Goal: Task Accomplishment & Management: Manage account settings

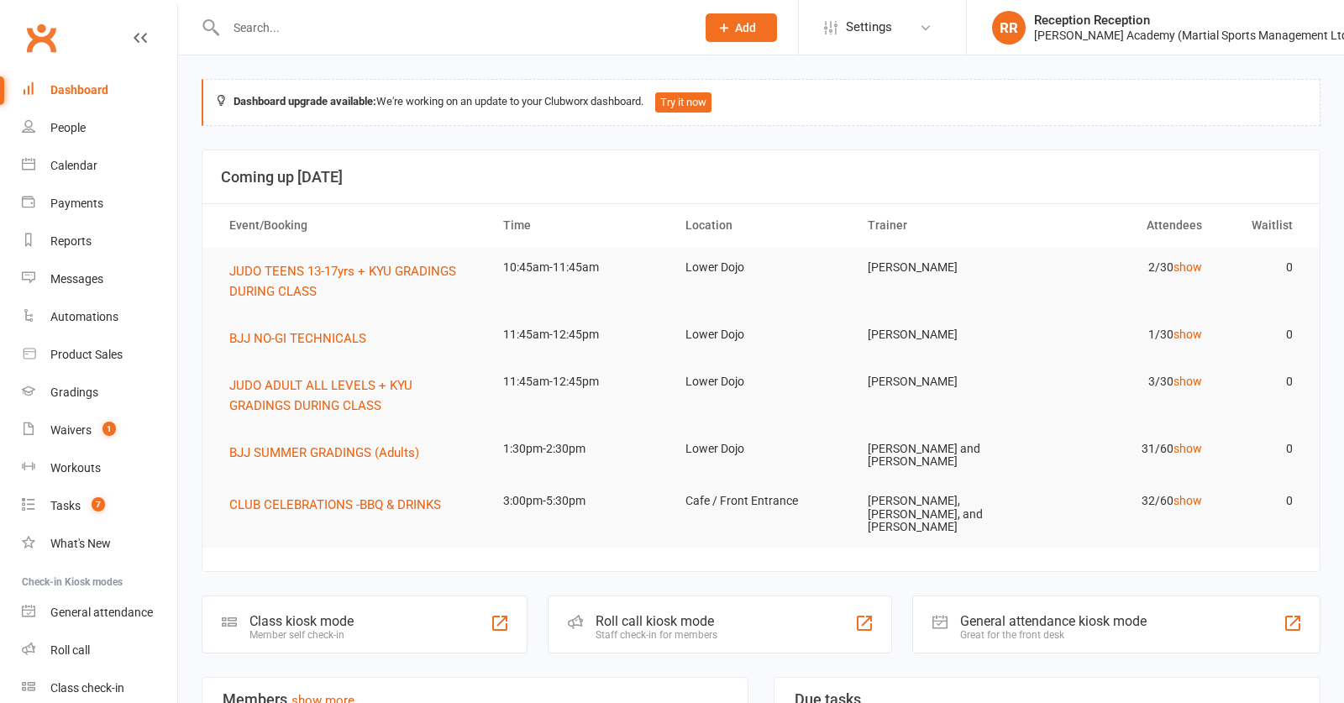
click at [420, 30] on input "text" at bounding box center [452, 28] width 463 height 24
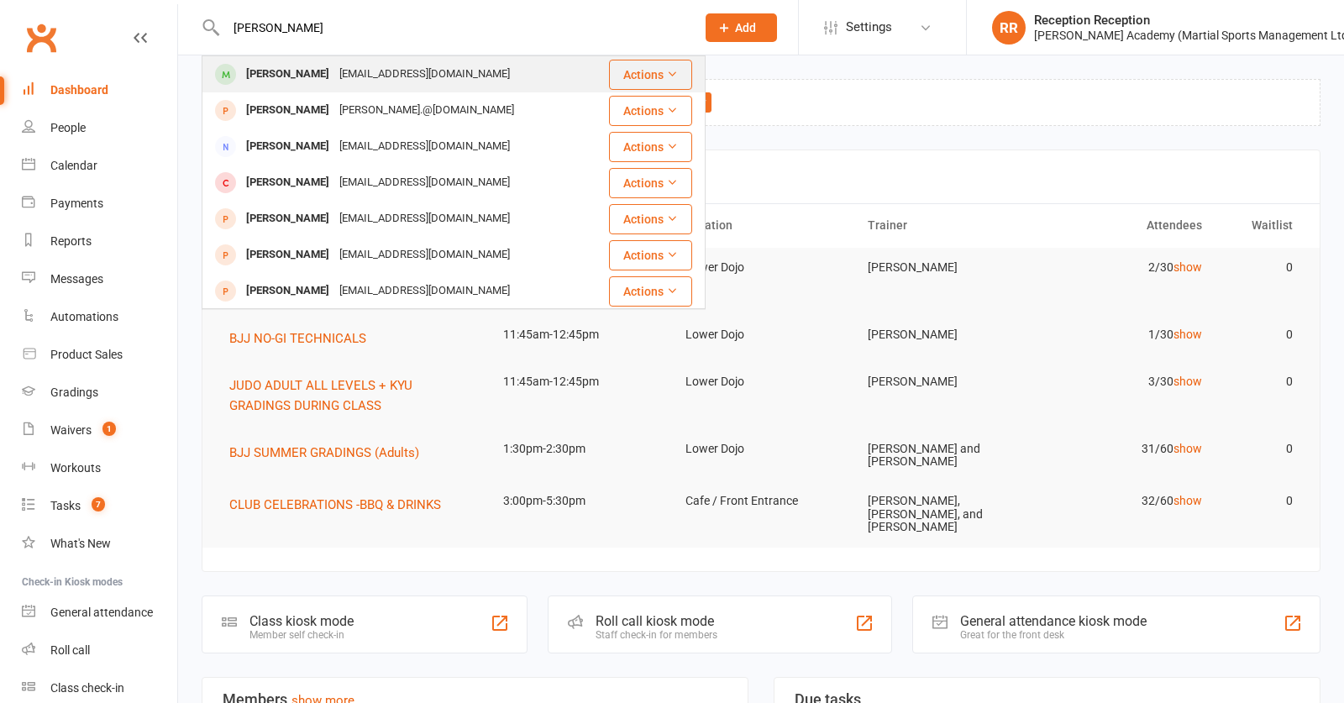
type input "[PERSON_NAME]"
click at [432, 72] on div "[PERSON_NAME] [EMAIL_ADDRESS][DOMAIN_NAME]" at bounding box center [405, 74] width 404 height 34
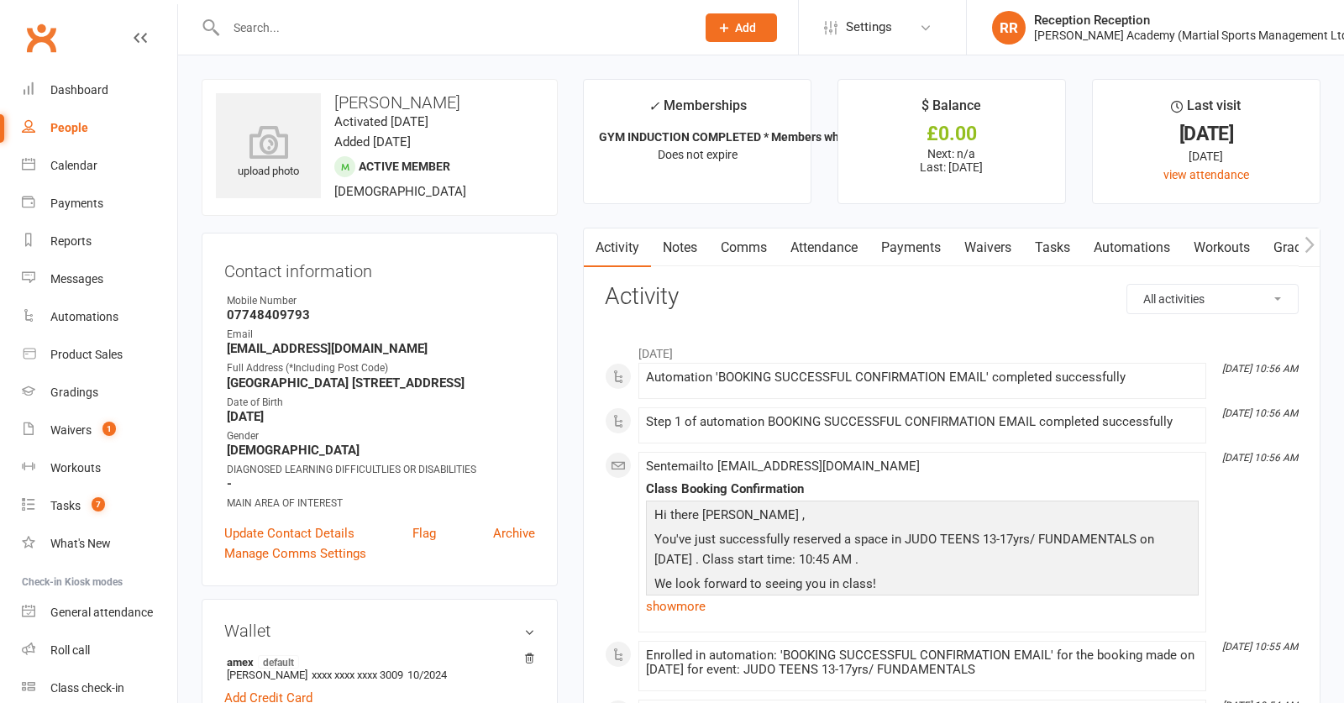
click at [829, 255] on link "Attendance" at bounding box center [824, 248] width 91 height 39
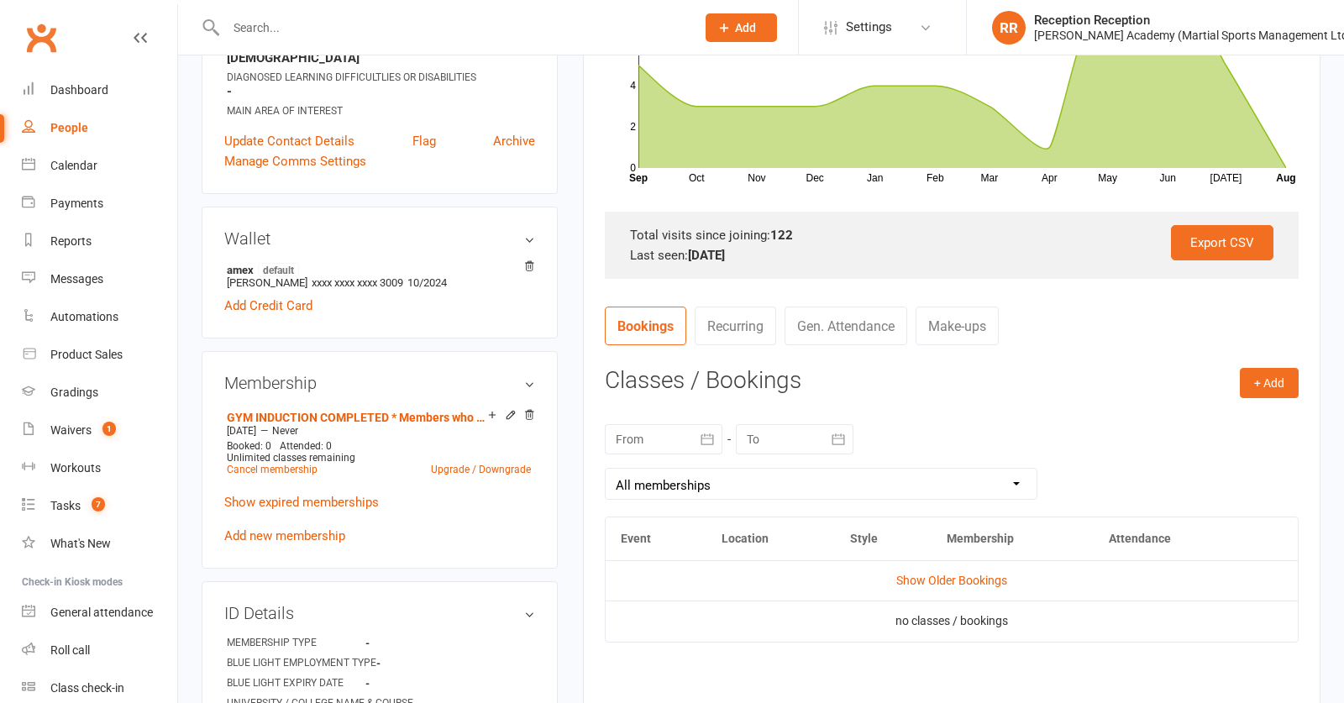
scroll to position [396, 0]
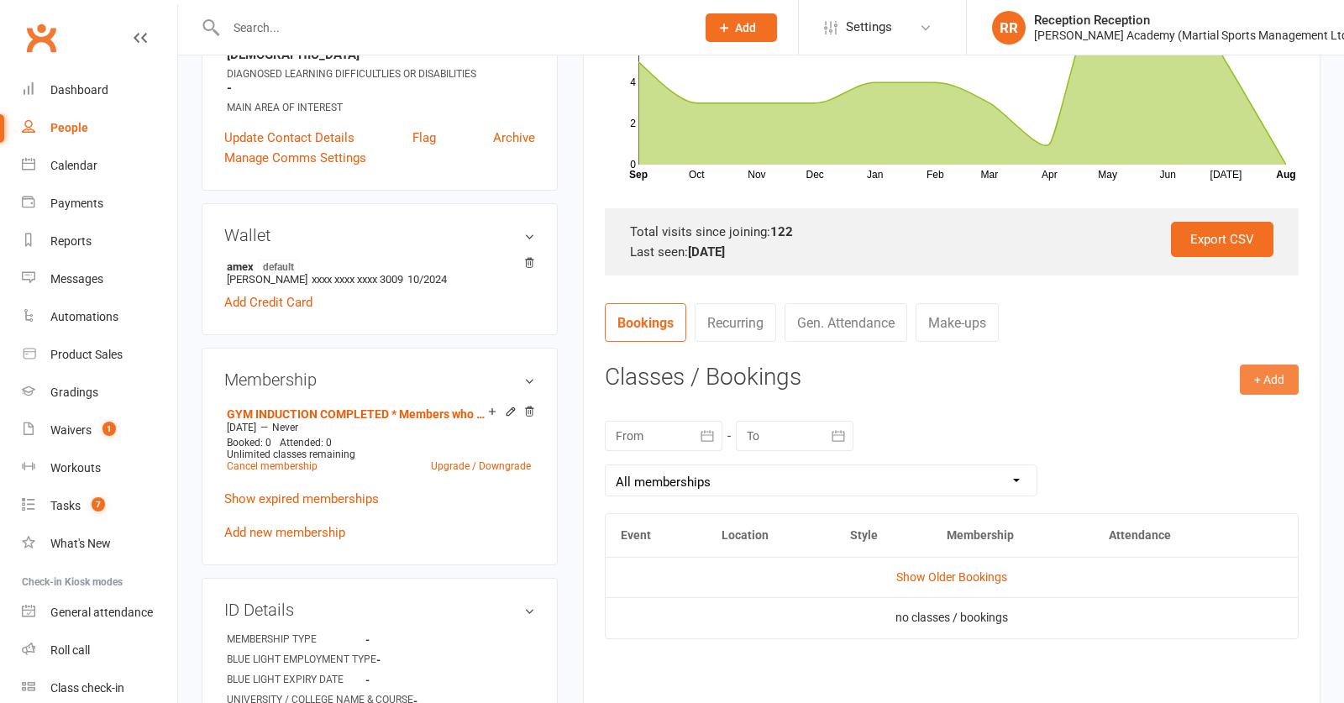
click at [1286, 386] on button "+ Add" at bounding box center [1269, 380] width 59 height 30
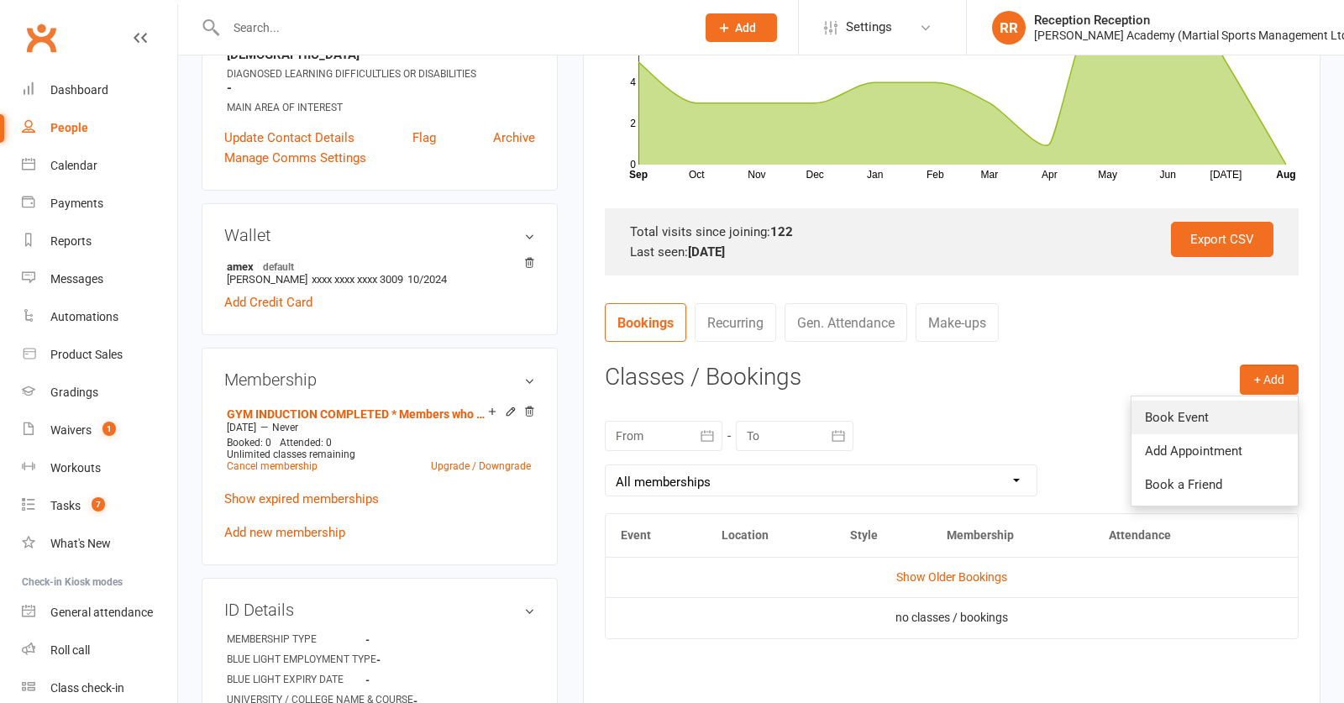
click at [1166, 415] on link "Book Event" at bounding box center [1215, 418] width 166 height 34
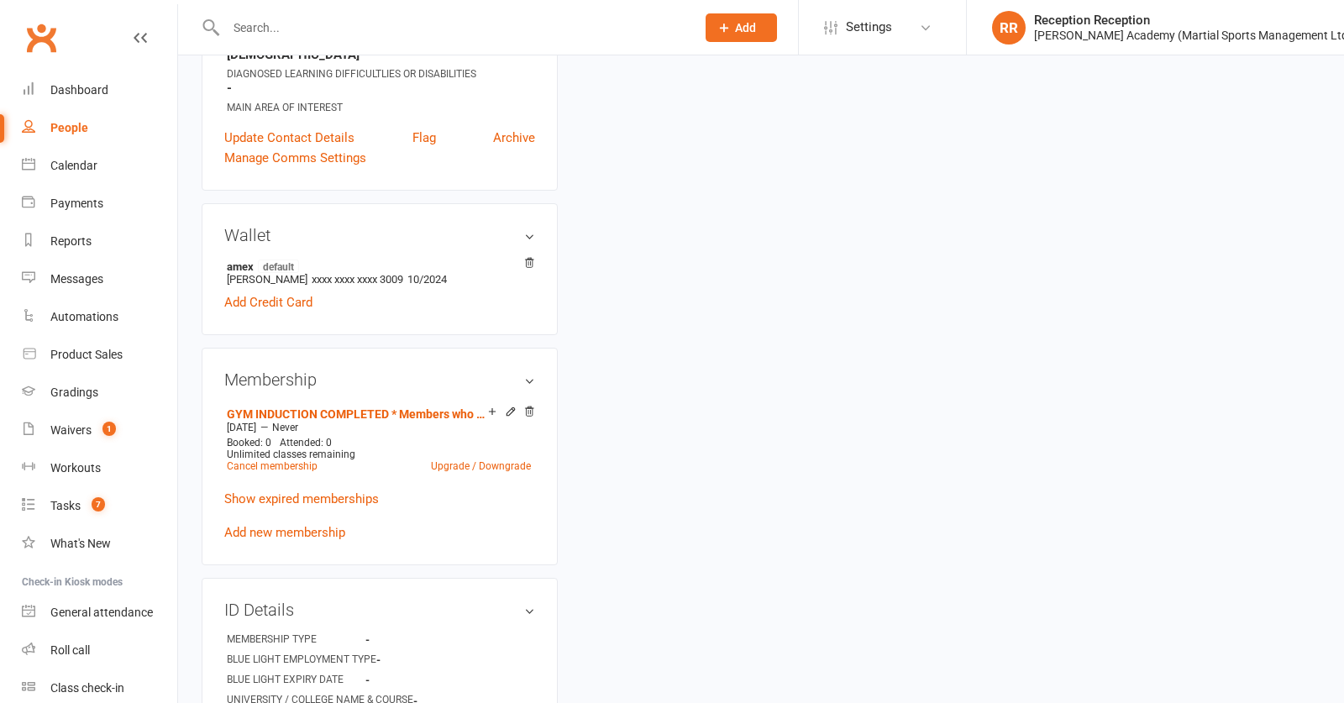
scroll to position [147, 0]
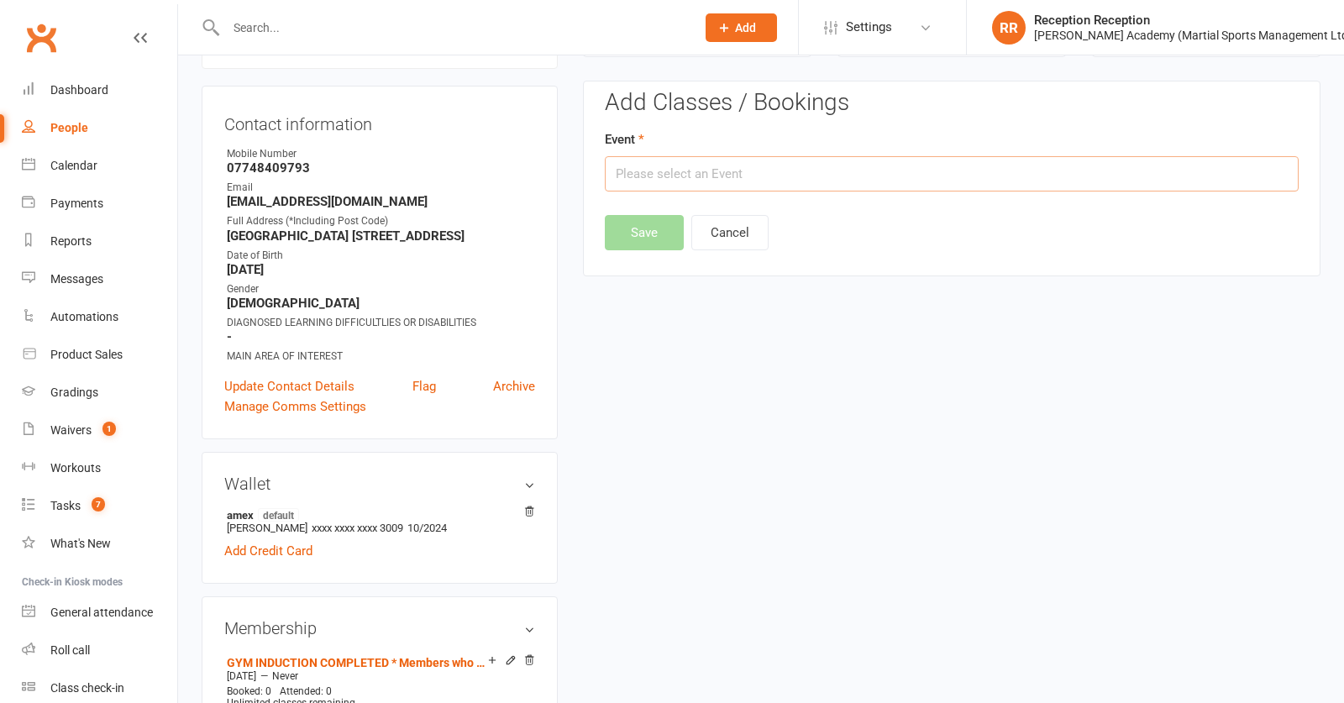
click at [658, 177] on input "text" at bounding box center [952, 173] width 694 height 35
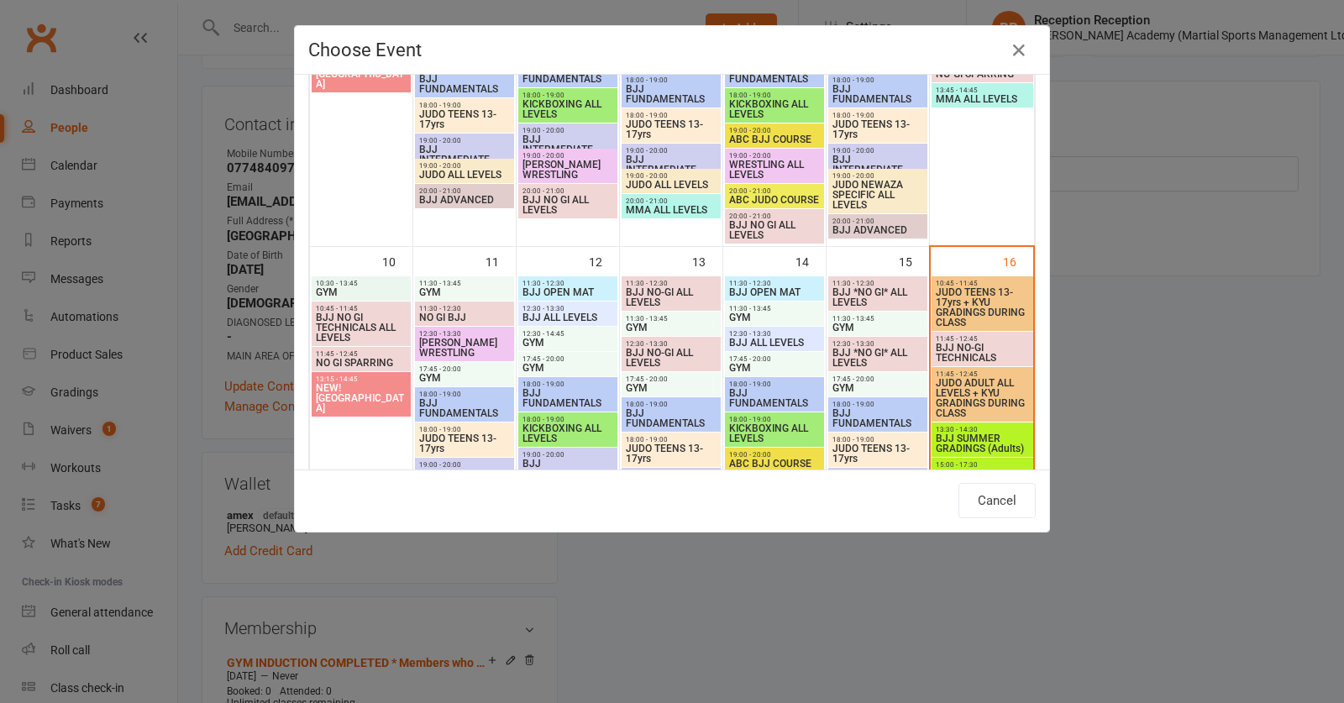
click at [997, 300] on span "JUDO TEENS 13-17yrs + KYU GRADINGS DURING CLASS" at bounding box center [982, 307] width 95 height 40
type input "JUDO TEENS 13-17yrs + KYU GRADINGS DURING CLASS - [DATE] 10:45:00 AM"
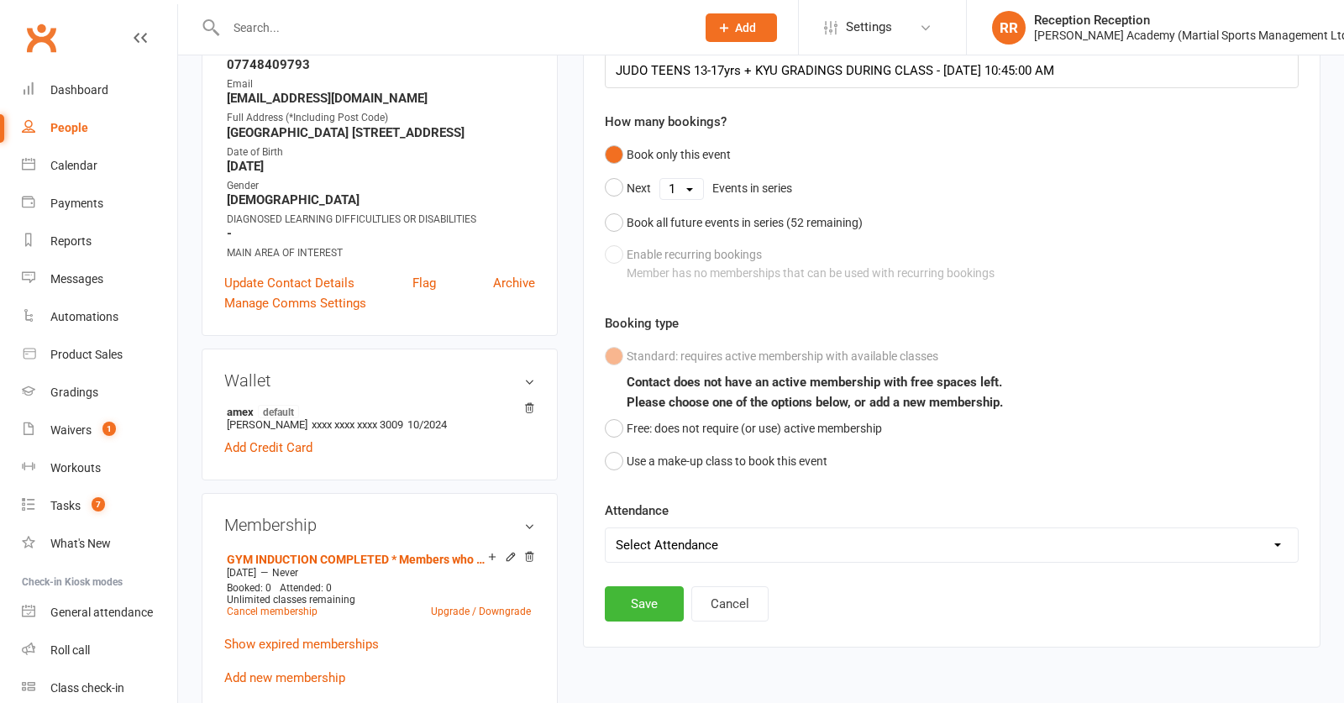
scroll to position [276, 0]
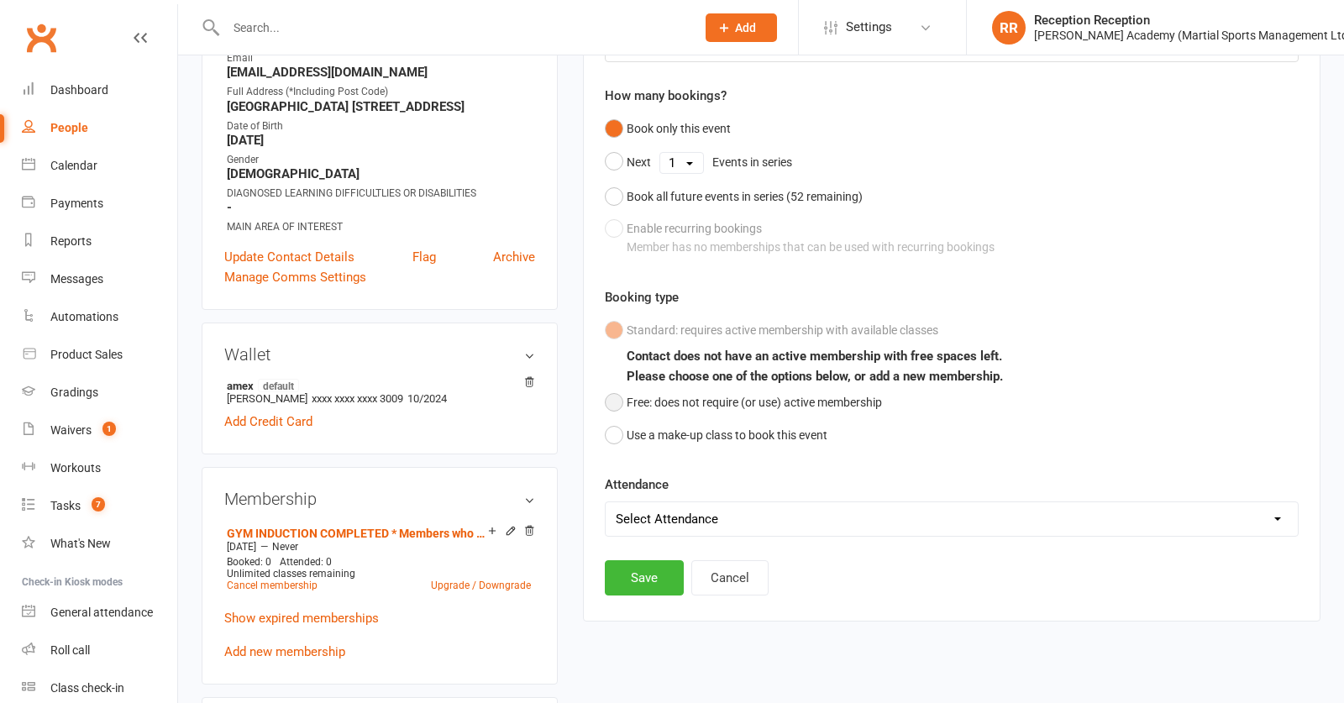
click at [628, 415] on button "Free: does not require (or use) active membership" at bounding box center [743, 403] width 277 height 32
select select "0"
click at [660, 584] on button "Save" at bounding box center [644, 577] width 79 height 35
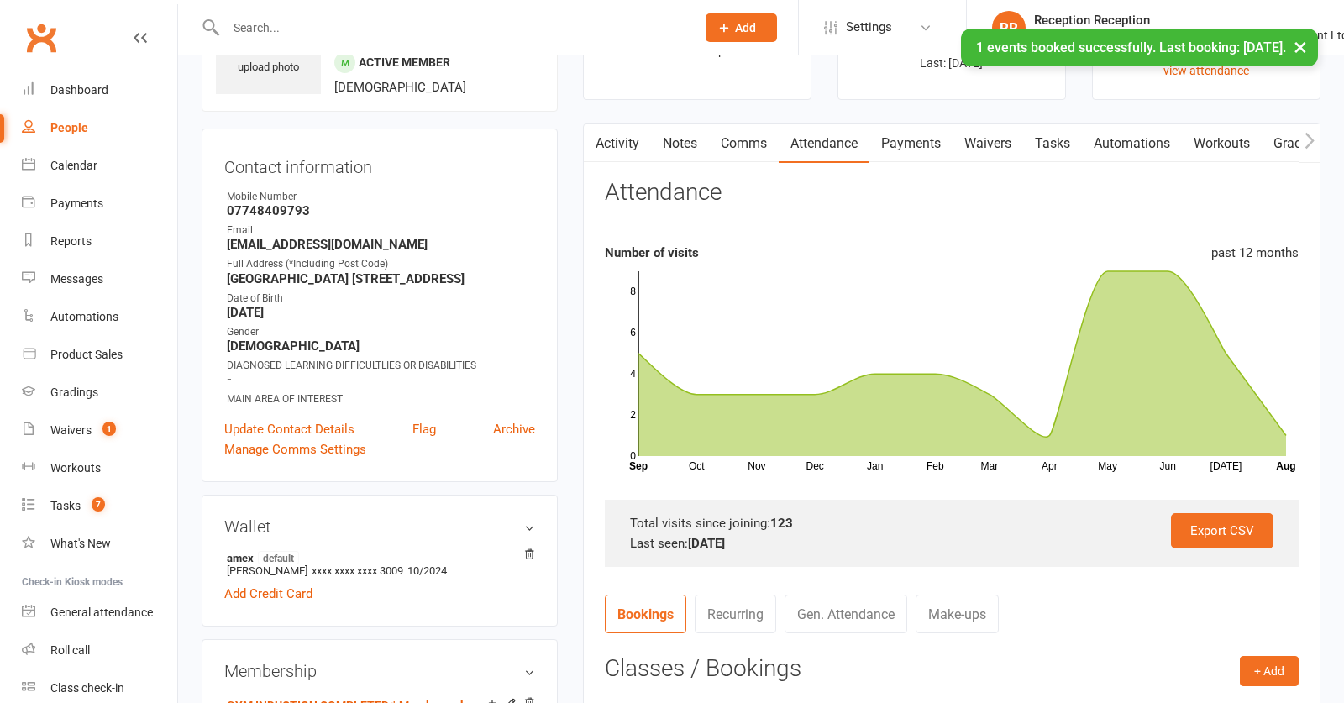
scroll to position [0, 0]
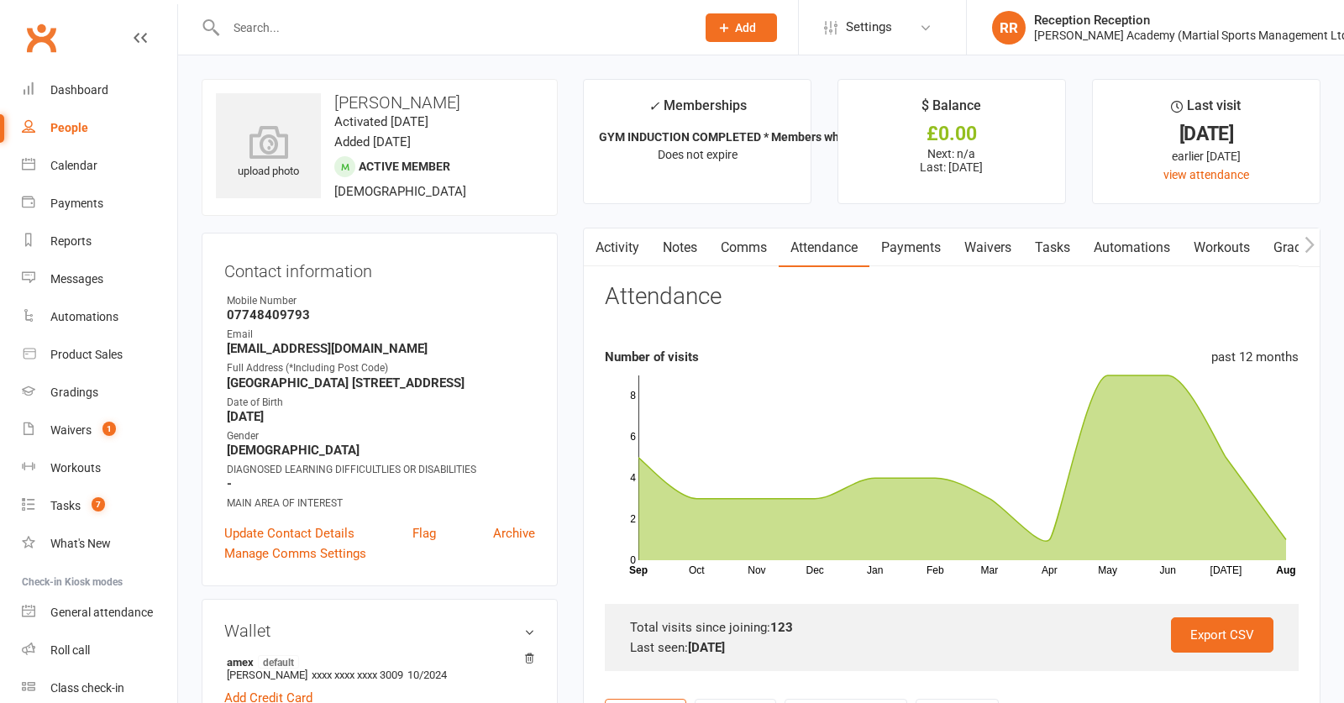
click at [329, 9] on div at bounding box center [443, 27] width 482 height 55
click at [325, 19] on input "text" at bounding box center [452, 28] width 463 height 24
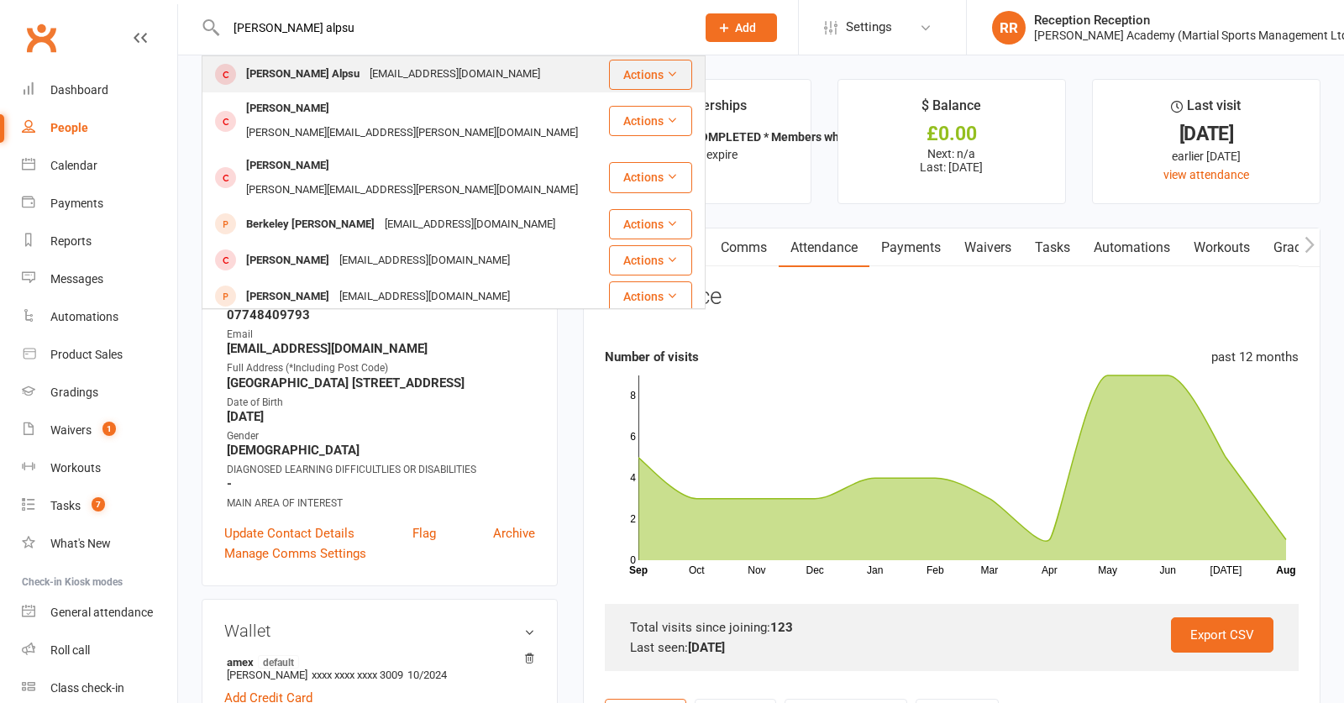
type input "[PERSON_NAME] alpsu"
click at [365, 77] on div "[EMAIL_ADDRESS][DOMAIN_NAME]" at bounding box center [455, 74] width 181 height 24
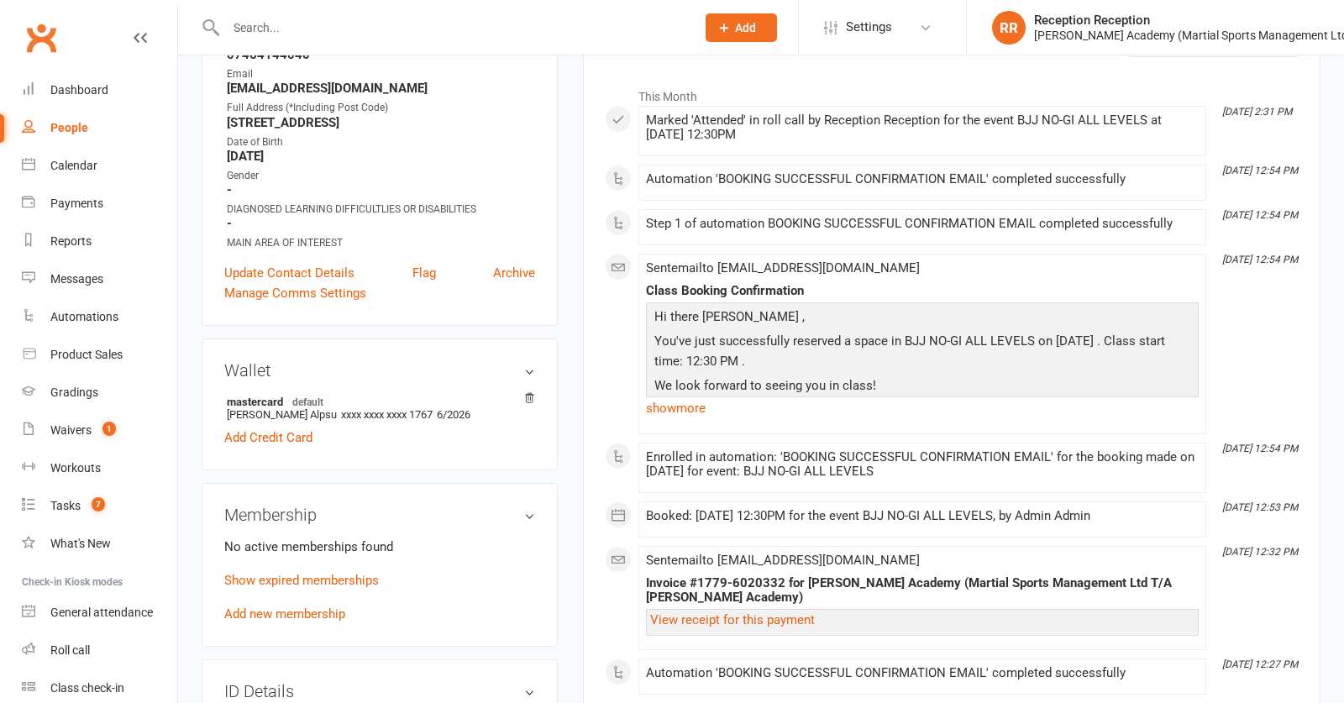
scroll to position [257, 0]
click at [264, 616] on link "Add new membership" at bounding box center [284, 614] width 121 height 15
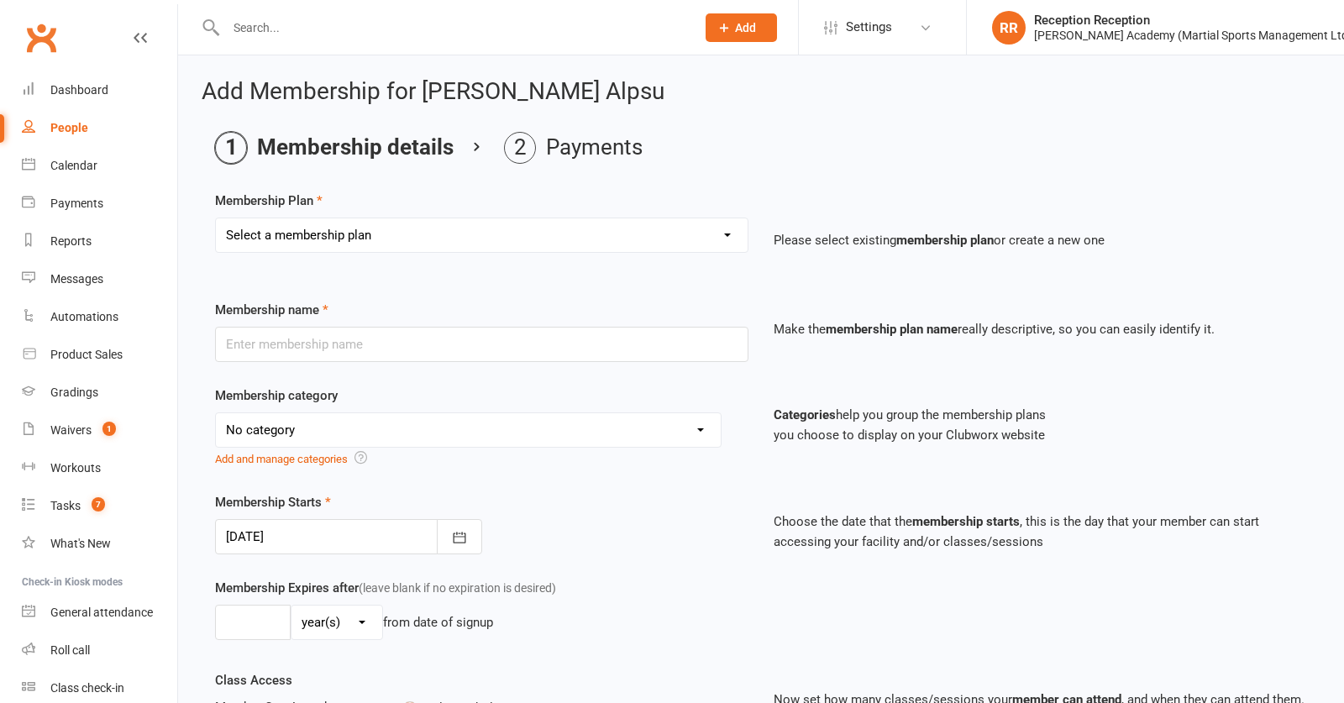
select select "9"
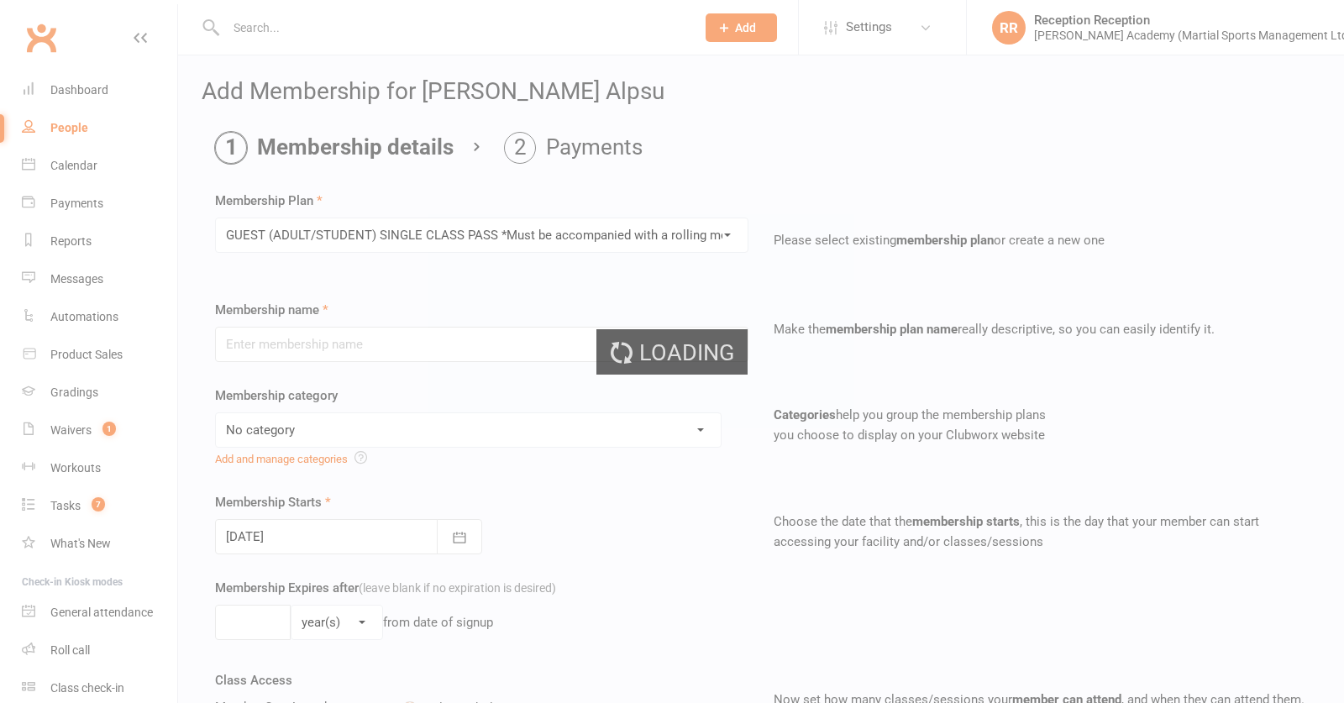
type input "GUEST (ADULT/STUDENT) SINGLE CLASS PASS *Must be accompanied with a rolling mem…"
select select "7"
type input "1"
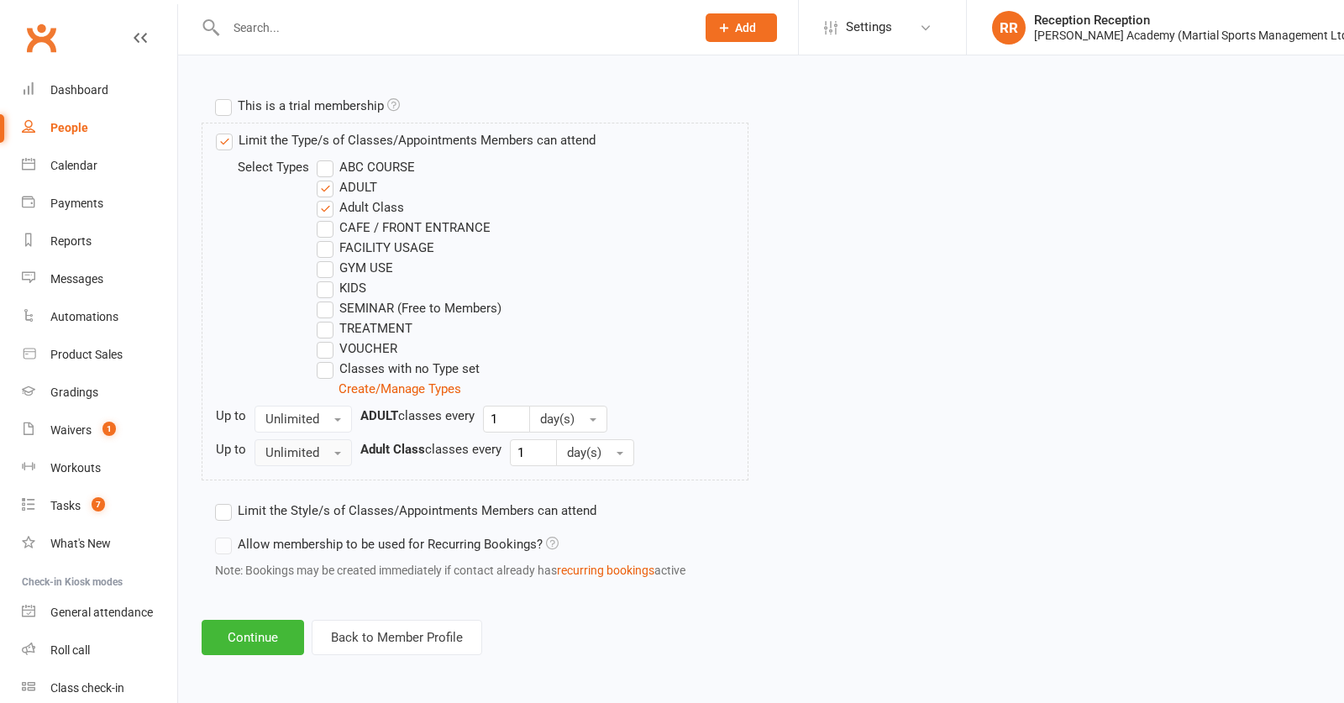
scroll to position [822, 0]
click at [236, 625] on button "Continue" at bounding box center [253, 637] width 103 height 35
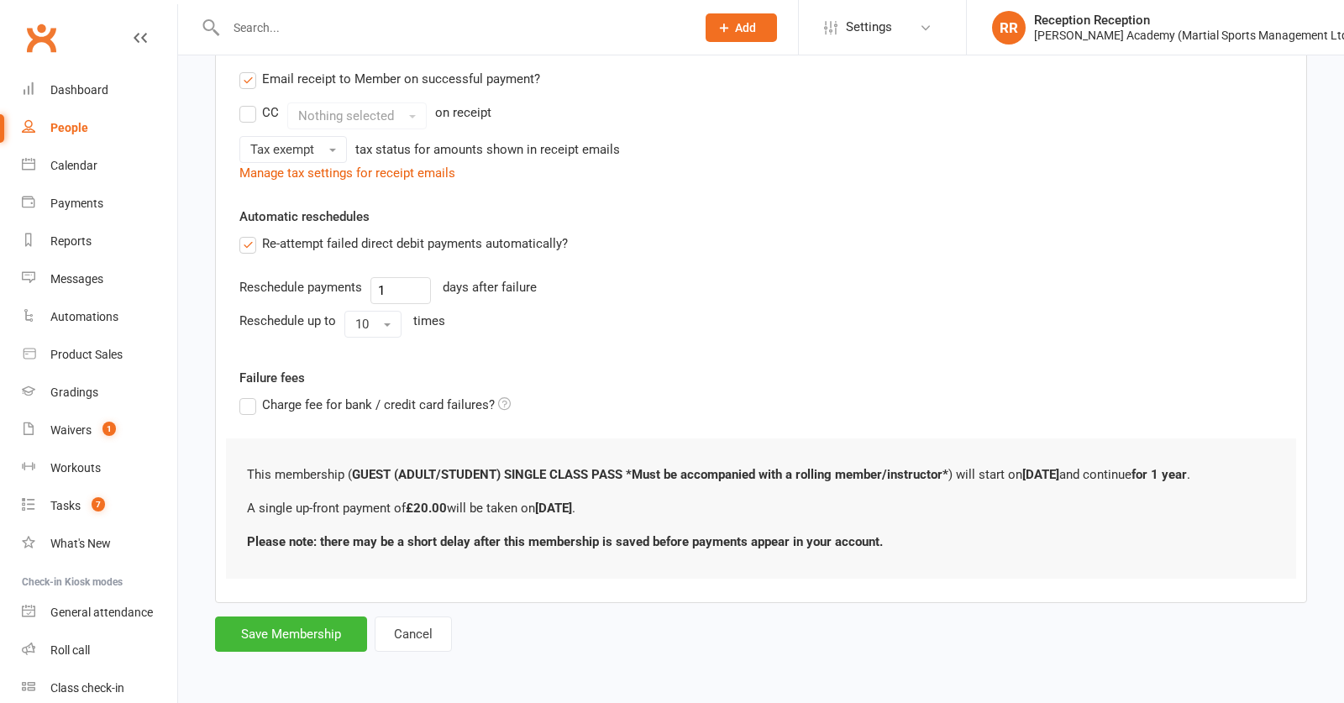
scroll to position [351, 0]
click at [309, 627] on button "Save Membership" at bounding box center [291, 634] width 152 height 35
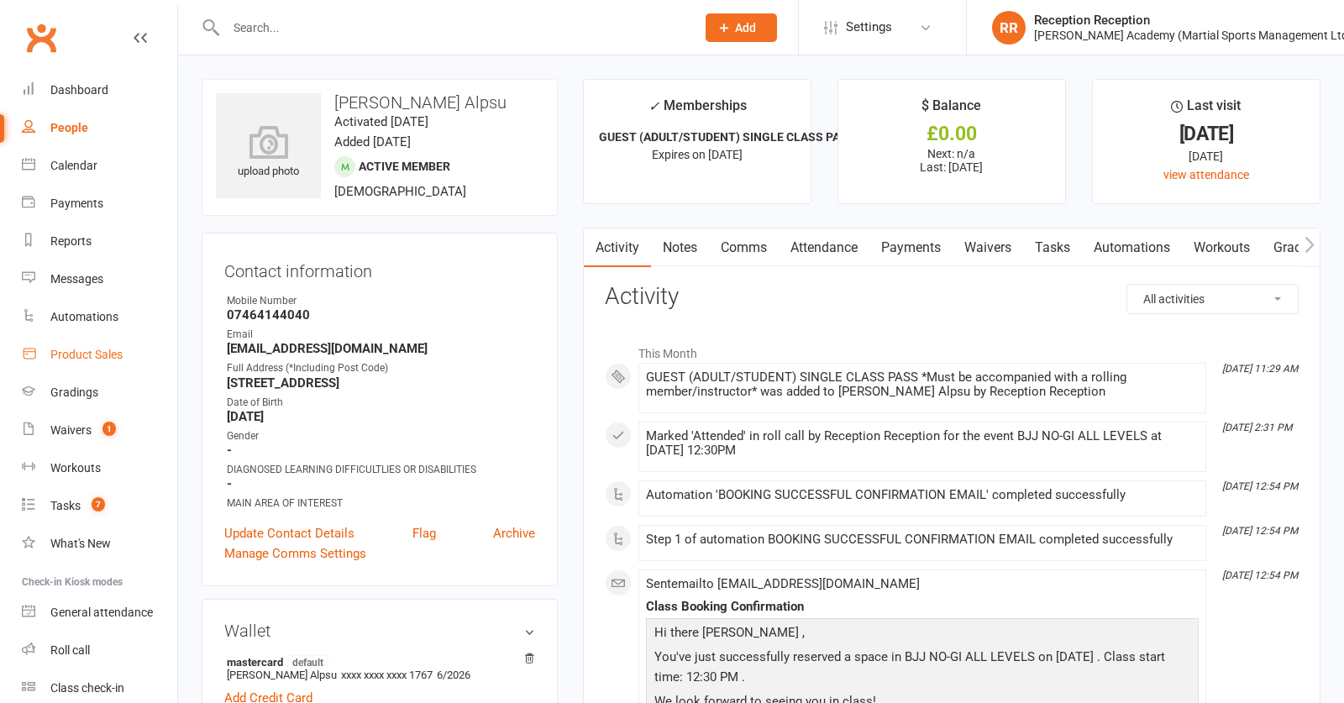
click at [93, 353] on div "Product Sales" at bounding box center [86, 354] width 72 height 13
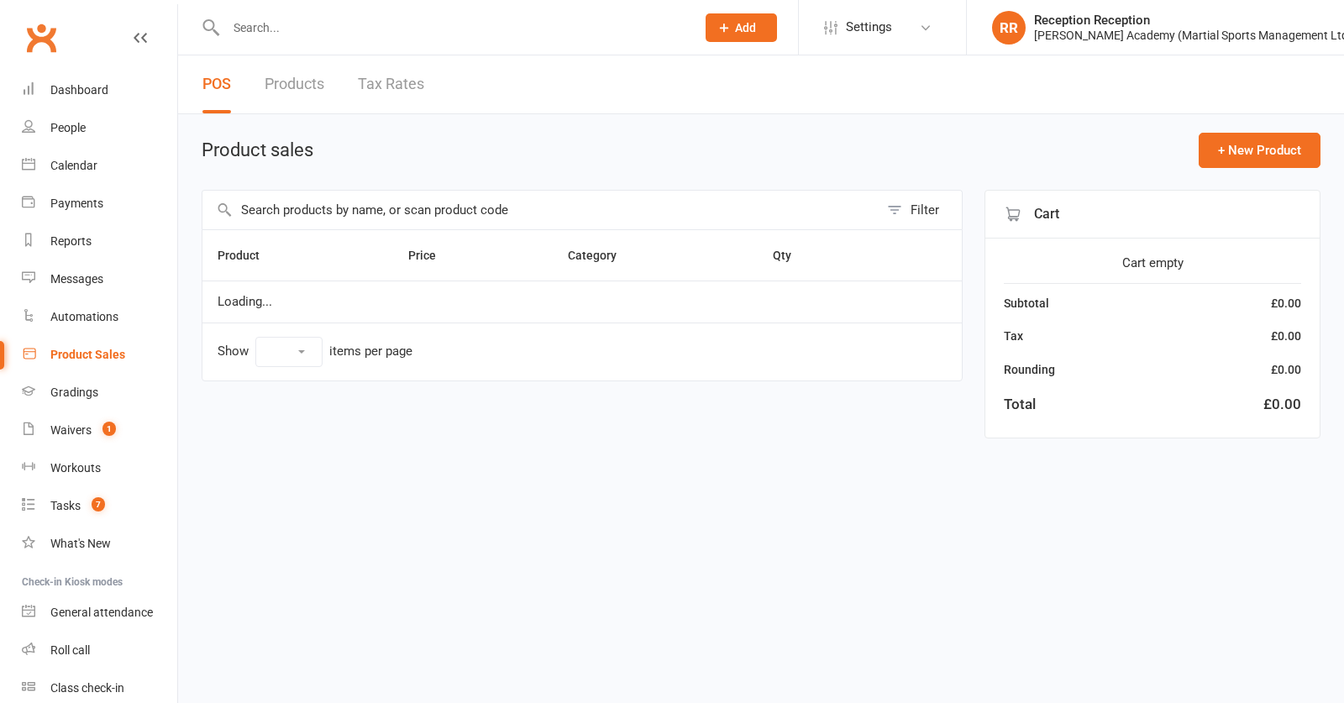
select select "50"
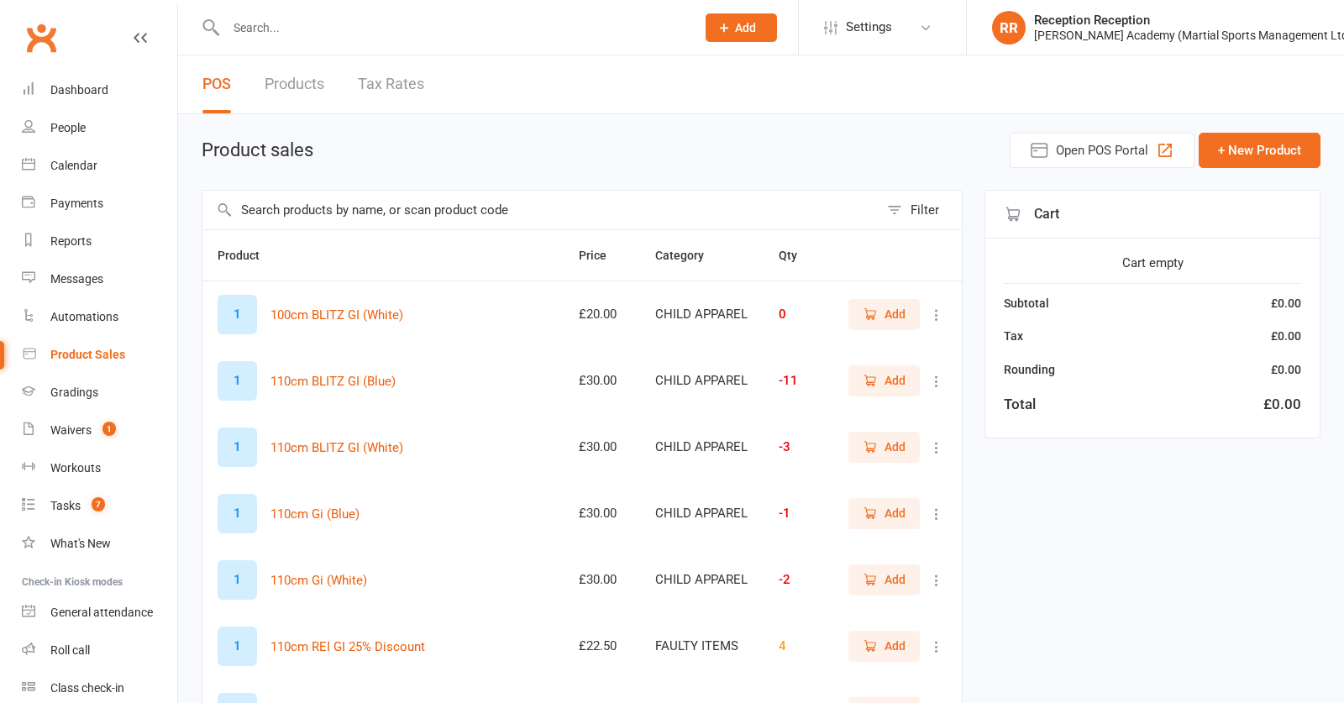
click at [345, 216] on input "text" at bounding box center [540, 210] width 676 height 39
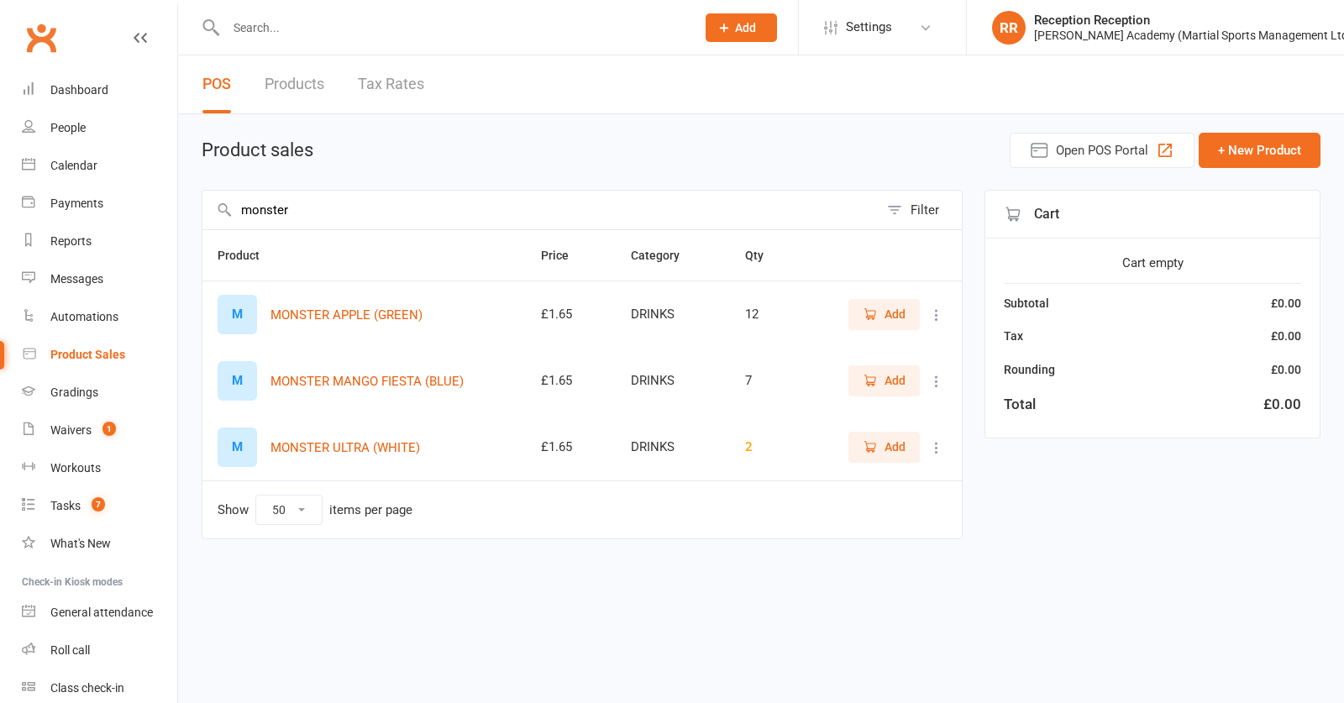
type input "monster"
click at [869, 448] on icon "button" at bounding box center [870, 446] width 15 height 15
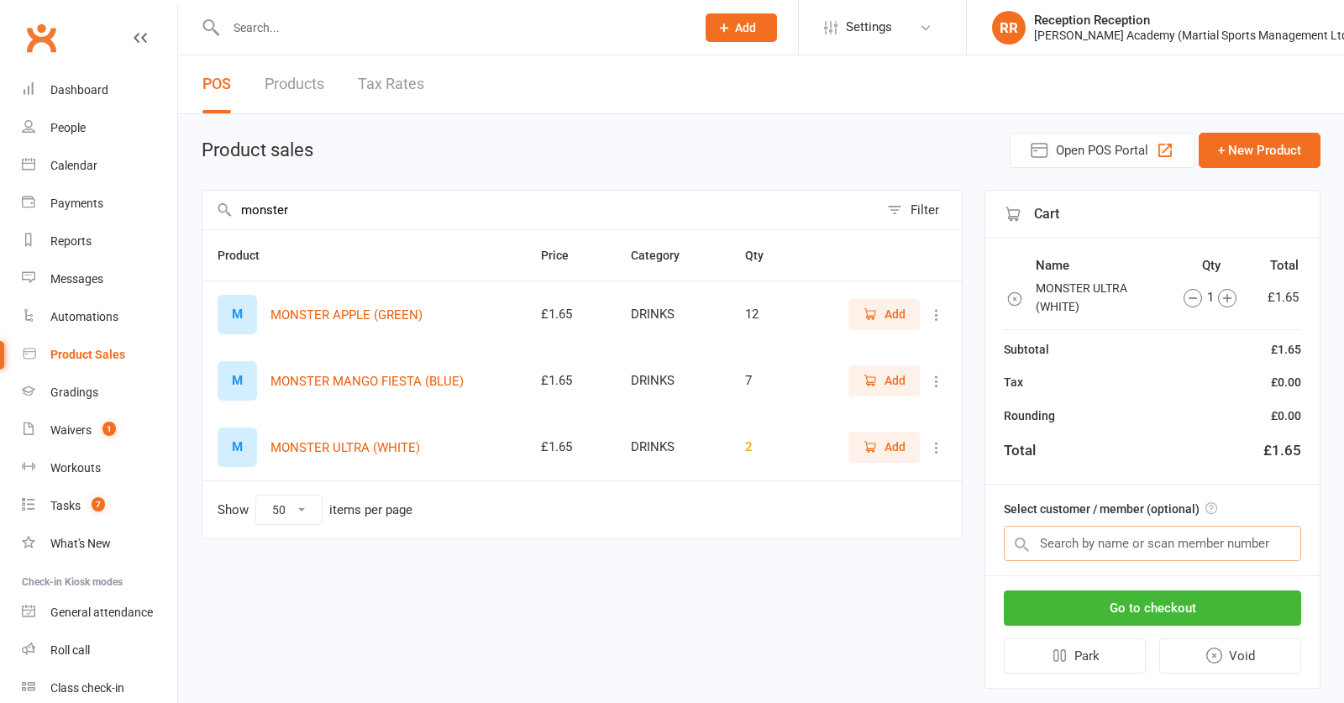
click at [1113, 548] on input "text" at bounding box center [1152, 543] width 297 height 35
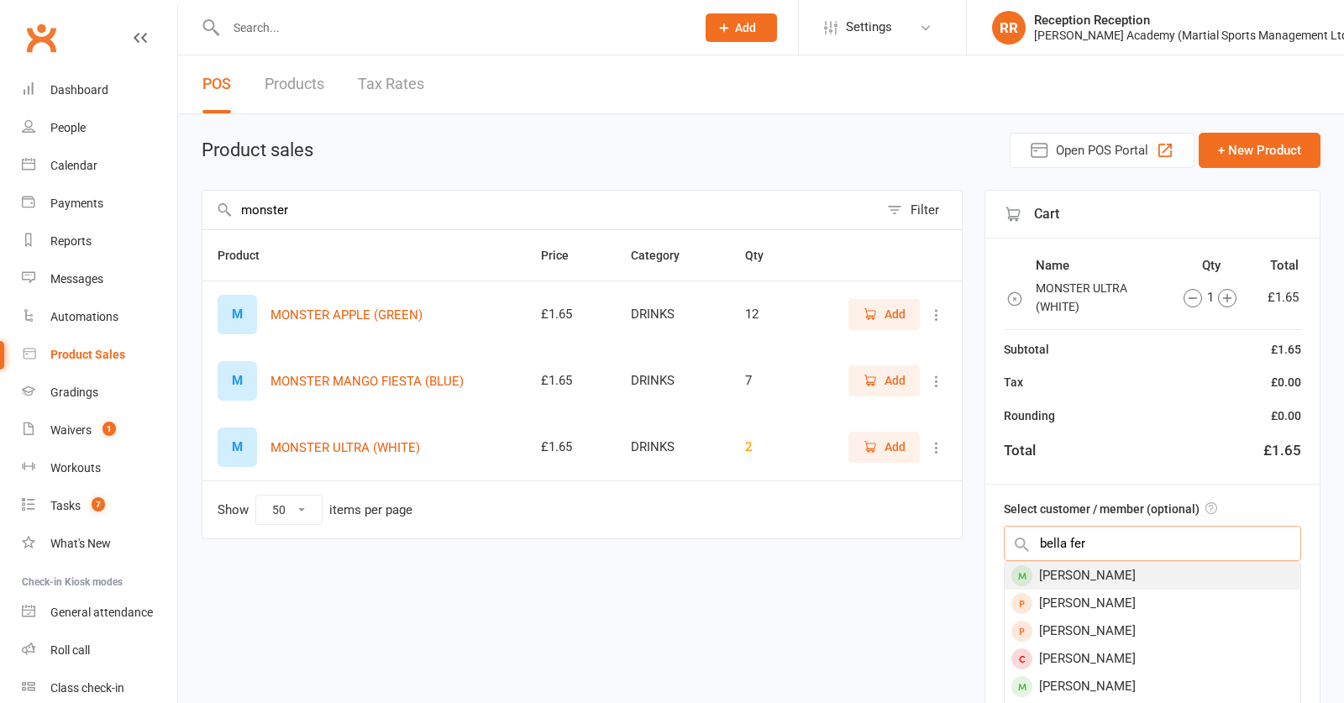
scroll to position [-1, 0]
type input "bella fer"
click at [1237, 584] on div "[PERSON_NAME]" at bounding box center [1153, 576] width 296 height 28
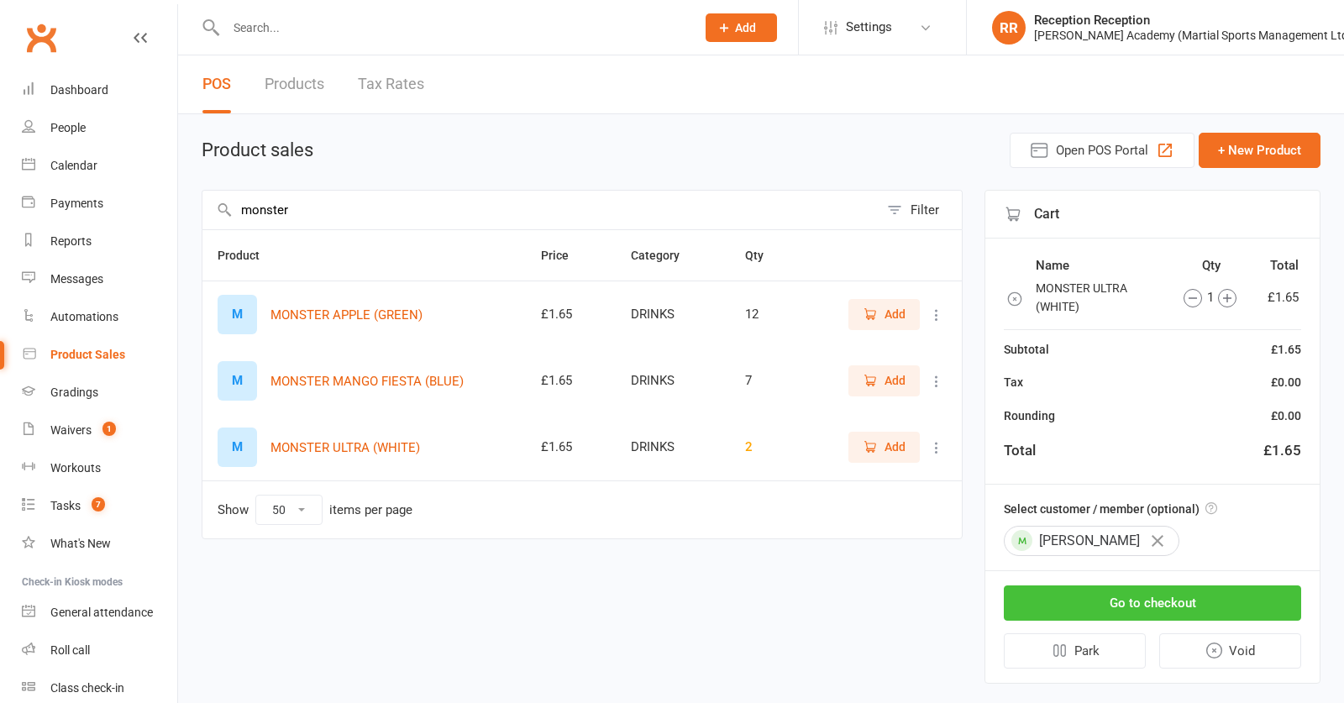
click at [1215, 614] on button "Go to checkout" at bounding box center [1152, 603] width 297 height 35
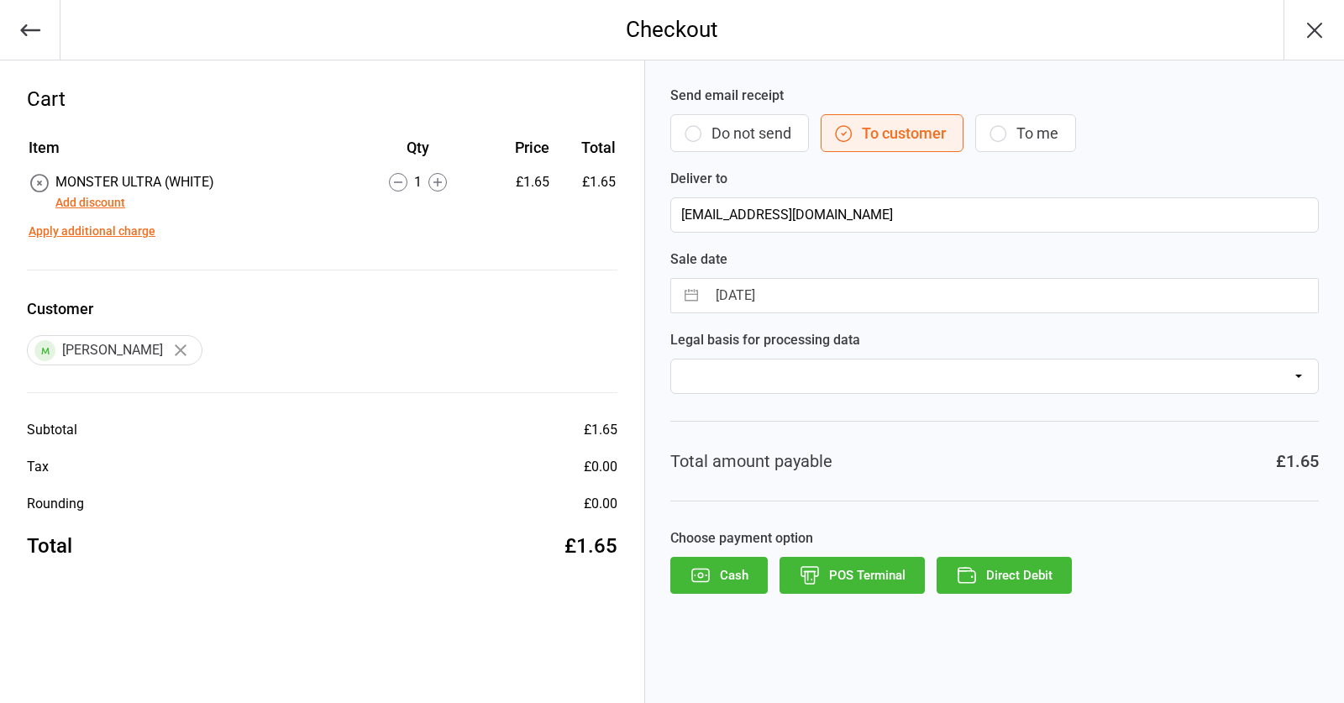
click at [1007, 582] on button "Direct Debit" at bounding box center [1004, 575] width 135 height 37
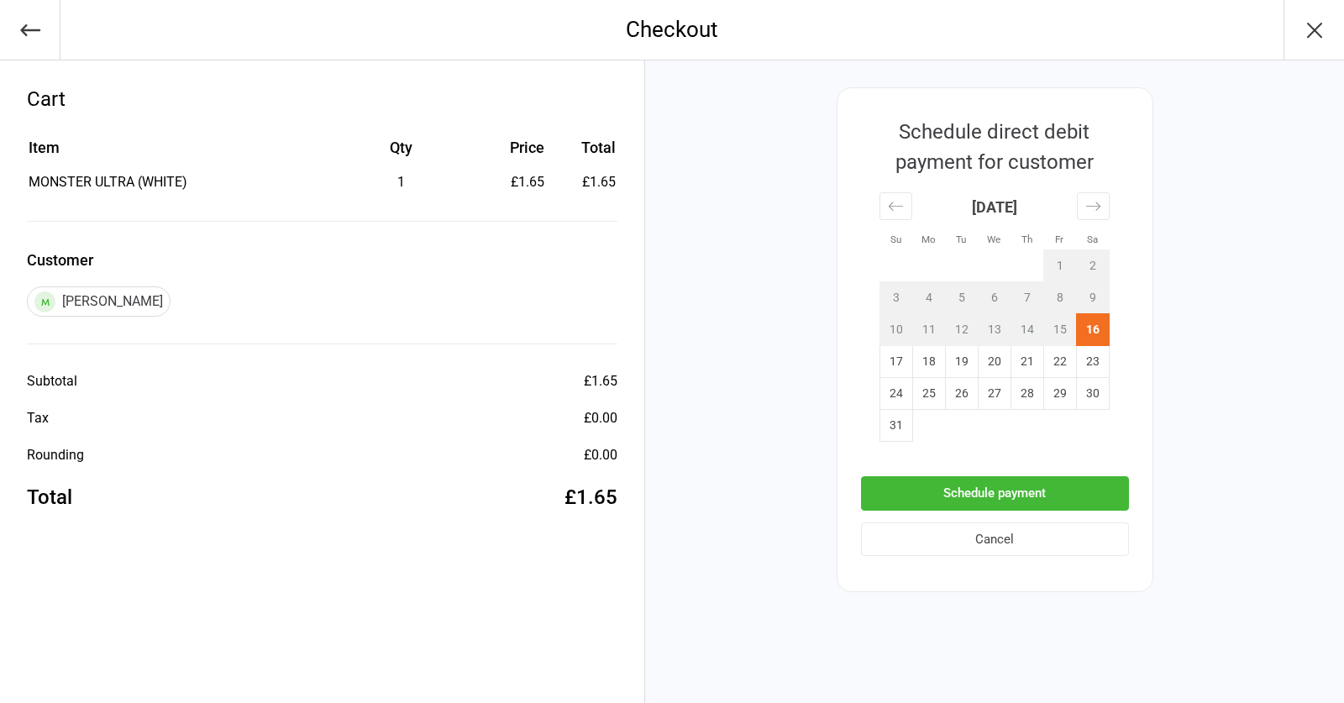
click at [1028, 496] on button "Schedule payment" at bounding box center [995, 493] width 268 height 34
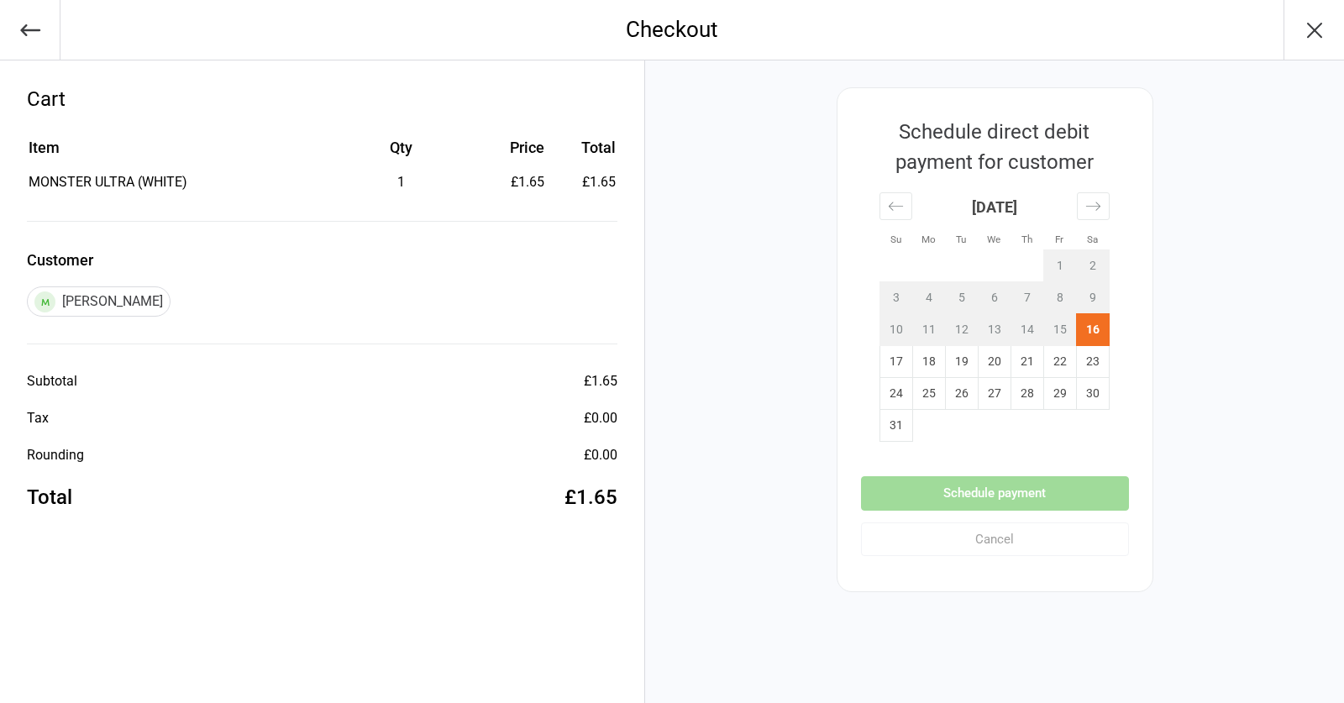
scroll to position [1, 0]
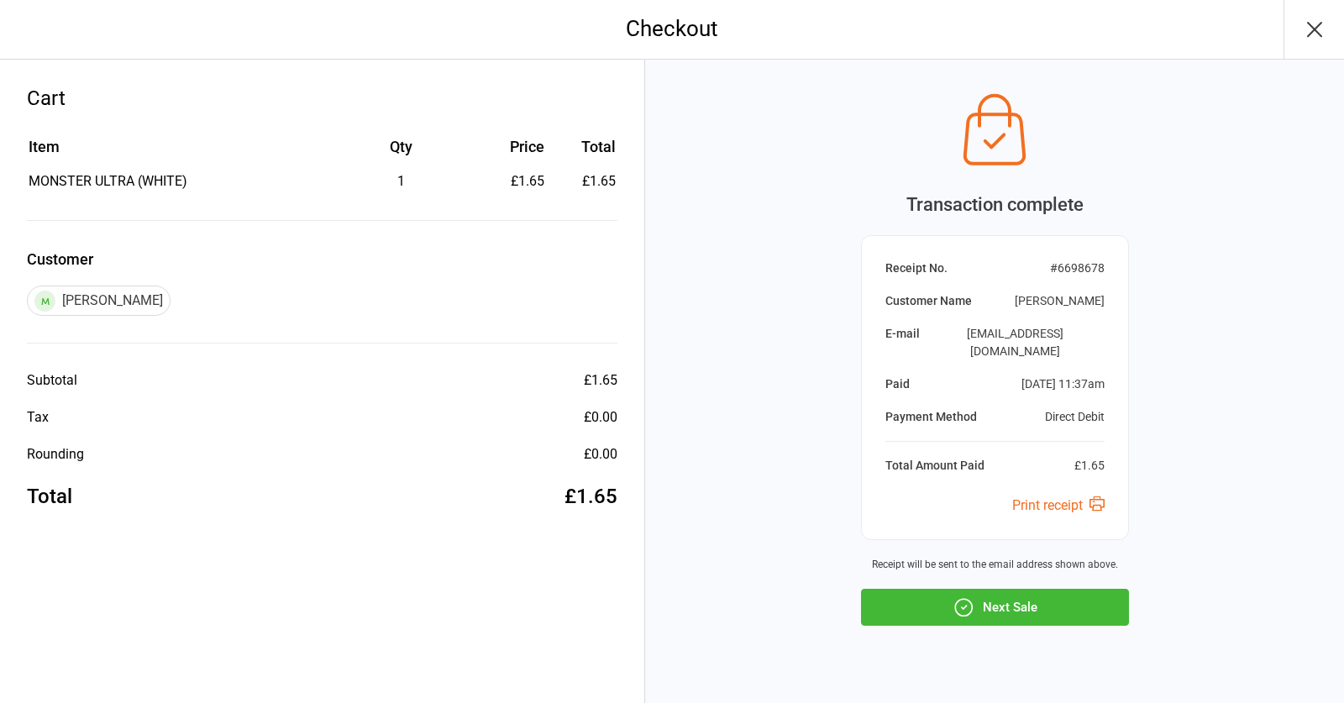
click at [1067, 589] on button "Next Sale" at bounding box center [995, 607] width 268 height 37
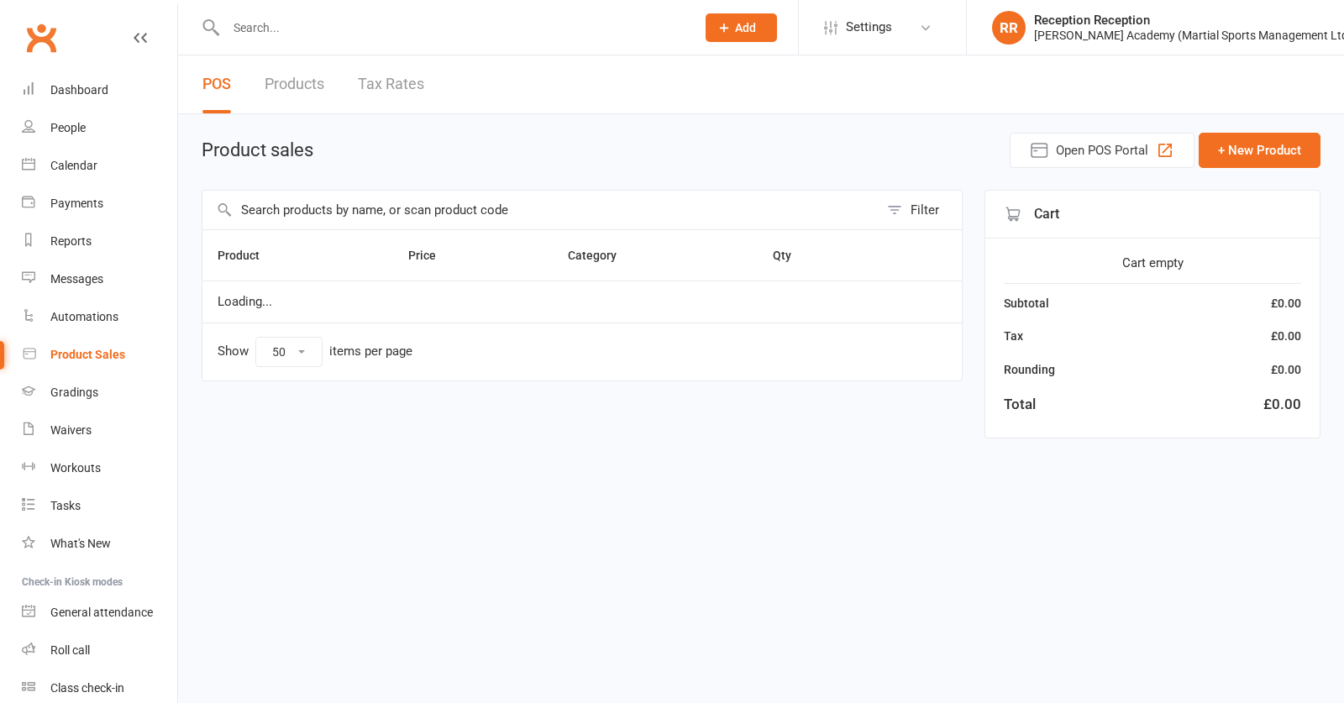
select select "50"
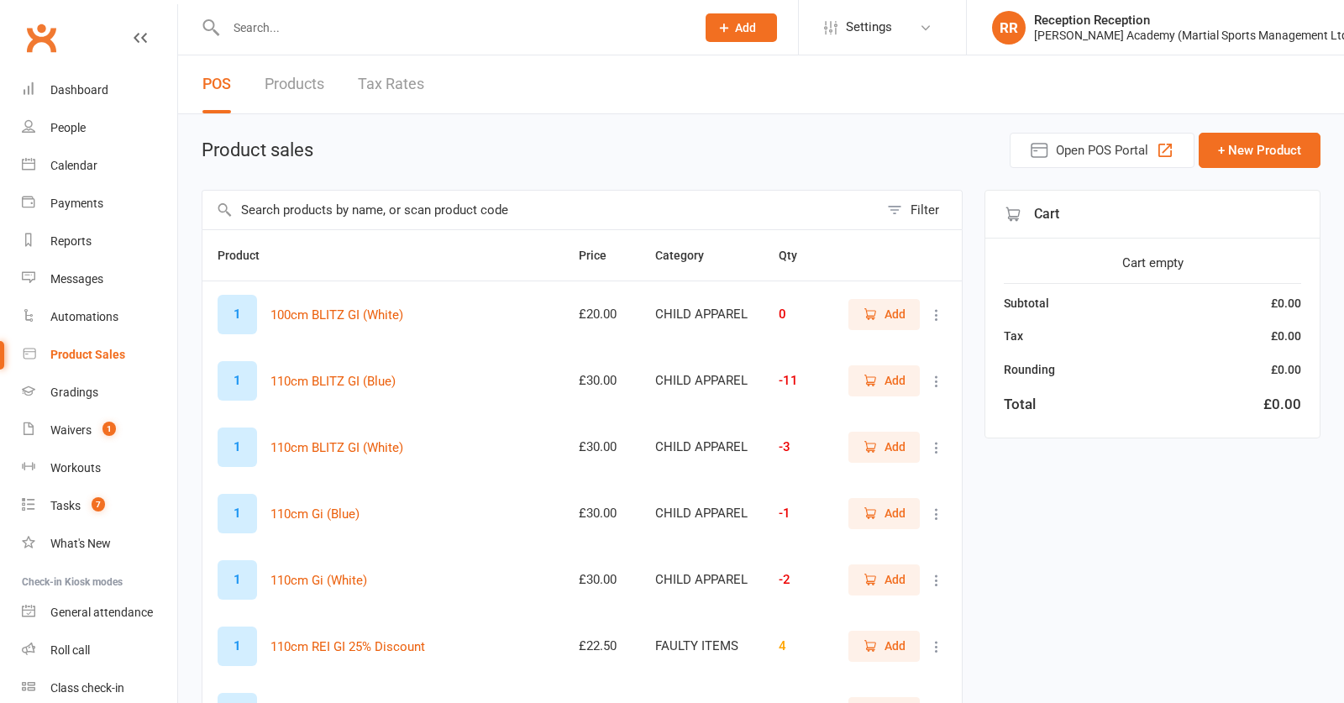
click at [517, 18] on input "text" at bounding box center [452, 28] width 463 height 24
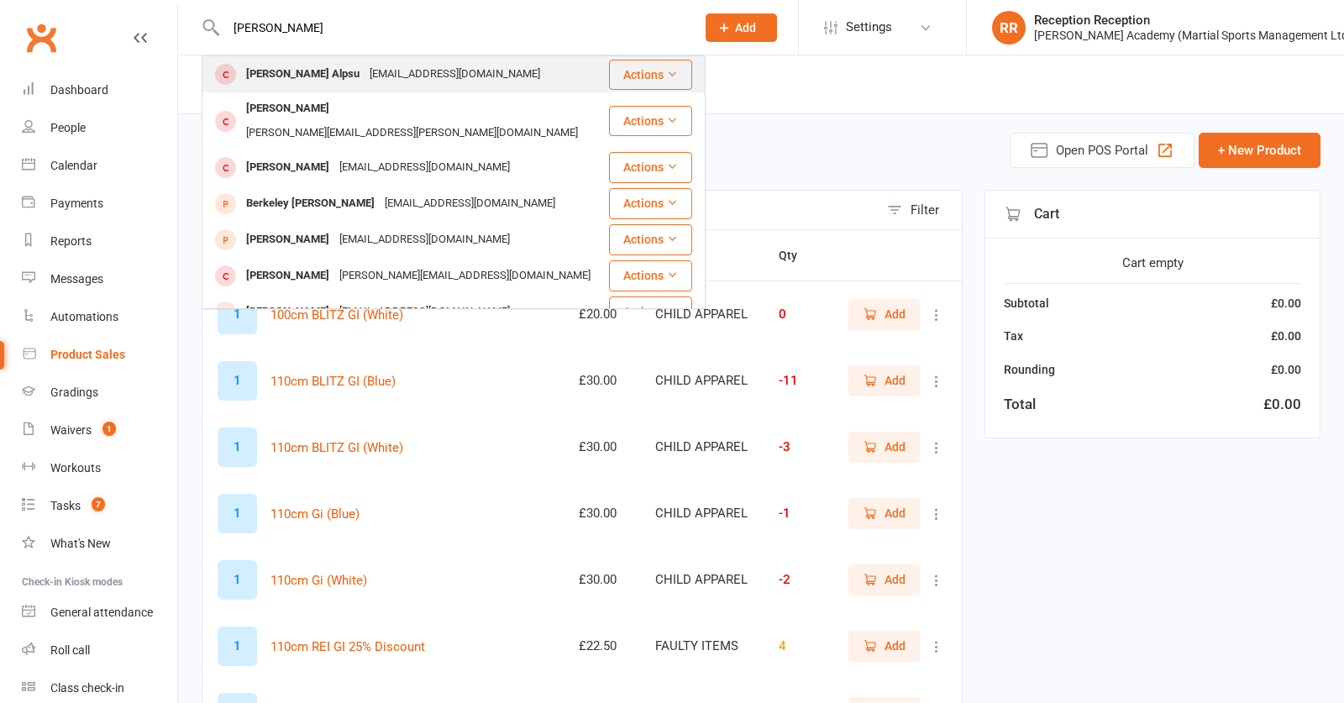
type input "[PERSON_NAME]"
click at [419, 69] on div "[EMAIL_ADDRESS][DOMAIN_NAME]" at bounding box center [455, 74] width 181 height 24
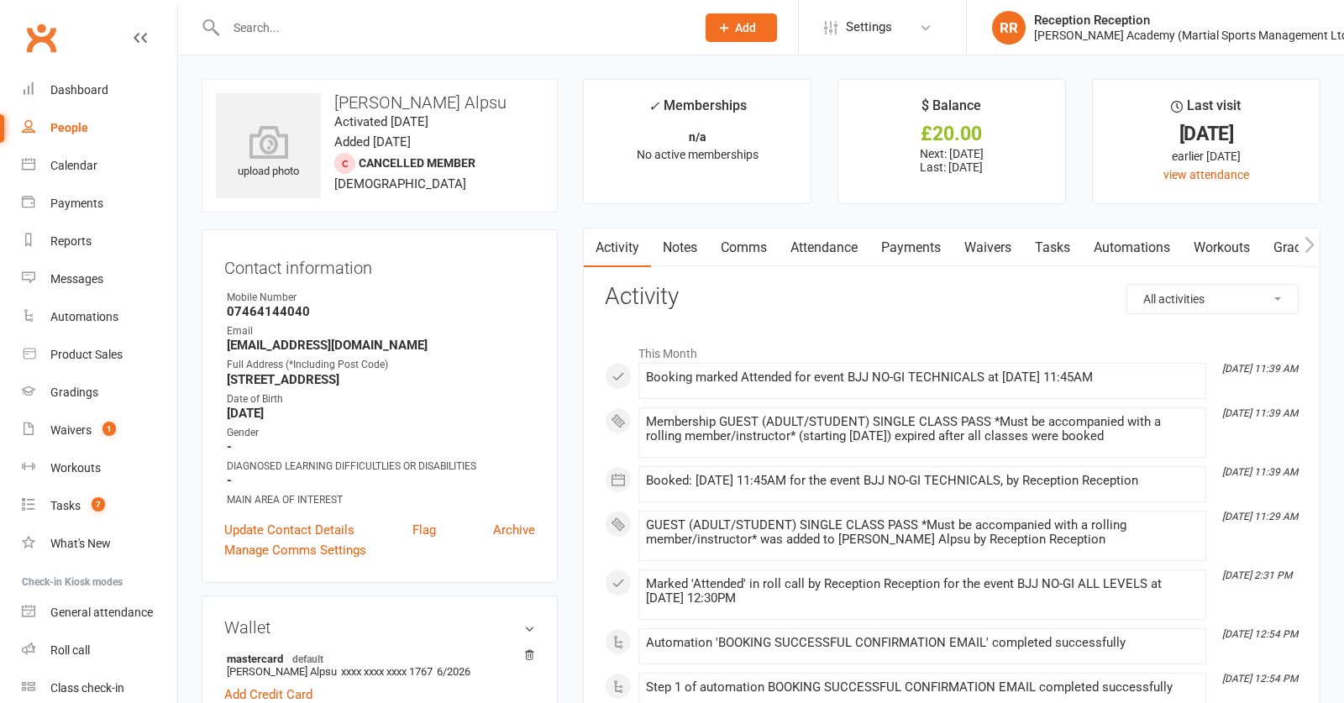
click at [889, 240] on link "Payments" at bounding box center [911, 248] width 83 height 39
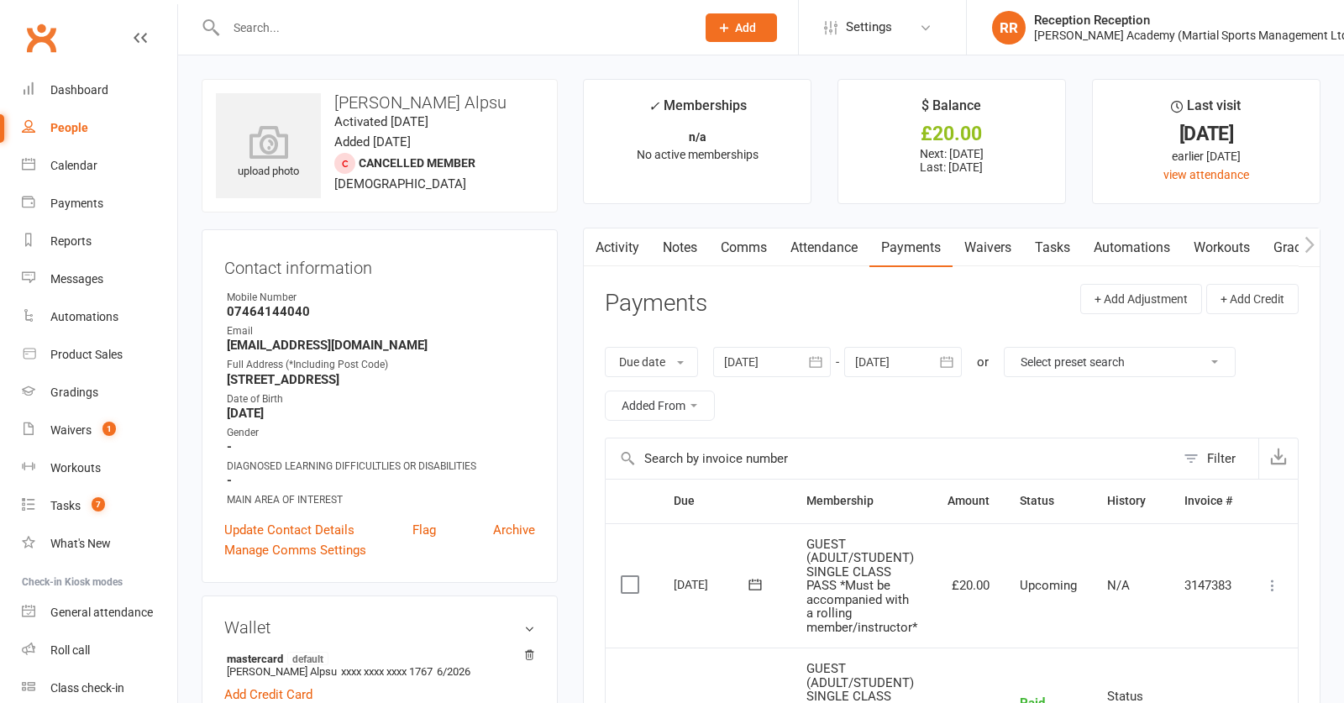
click at [636, 581] on label at bounding box center [632, 584] width 23 height 17
click at [632, 576] on input "checkbox" at bounding box center [626, 576] width 11 height 0
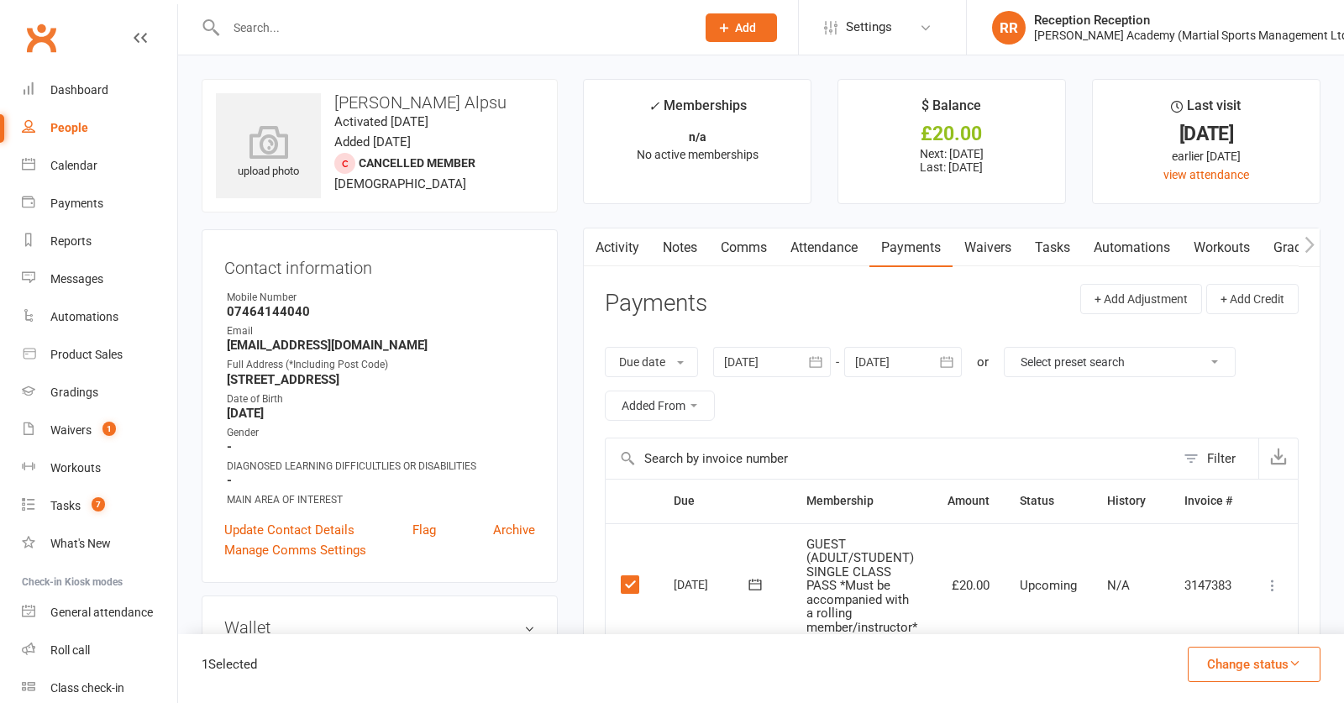
click at [1283, 652] on button "Change status" at bounding box center [1254, 664] width 133 height 35
click at [1230, 560] on link "Paid (POS)" at bounding box center [1237, 552] width 166 height 34
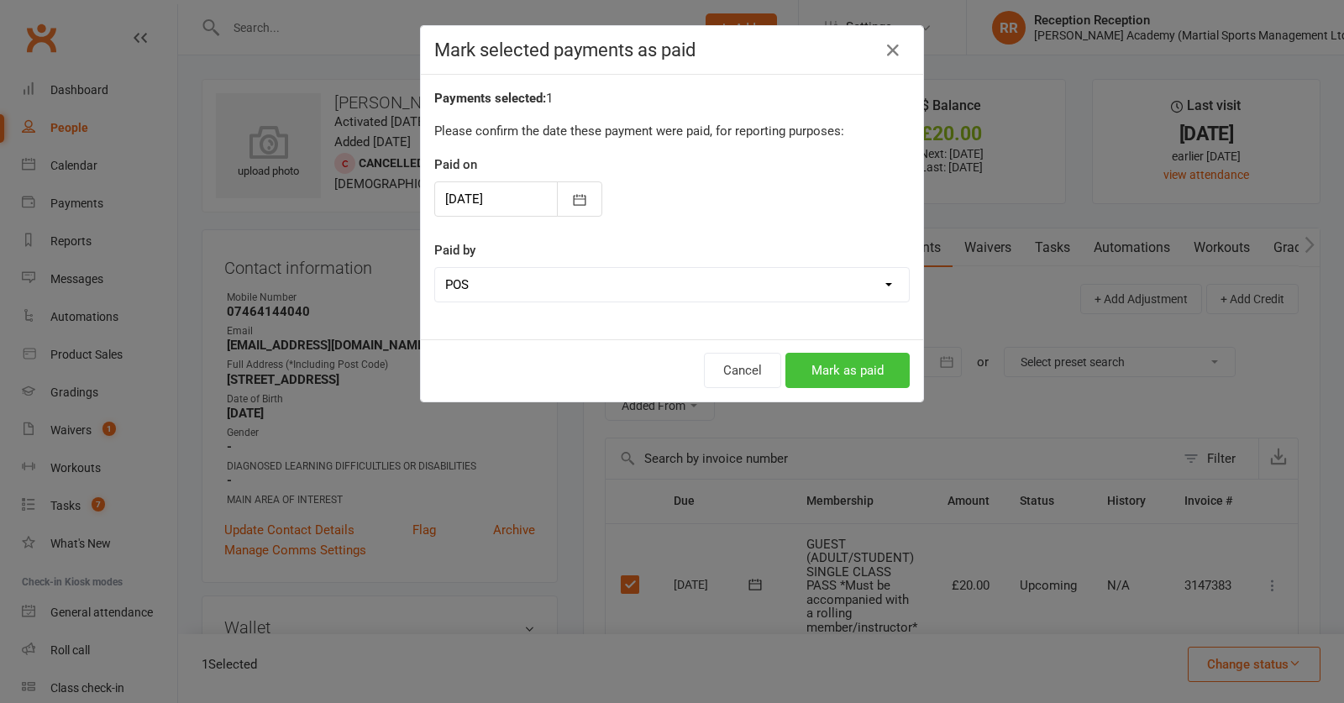
click at [851, 369] on button "Mark as paid" at bounding box center [848, 370] width 124 height 35
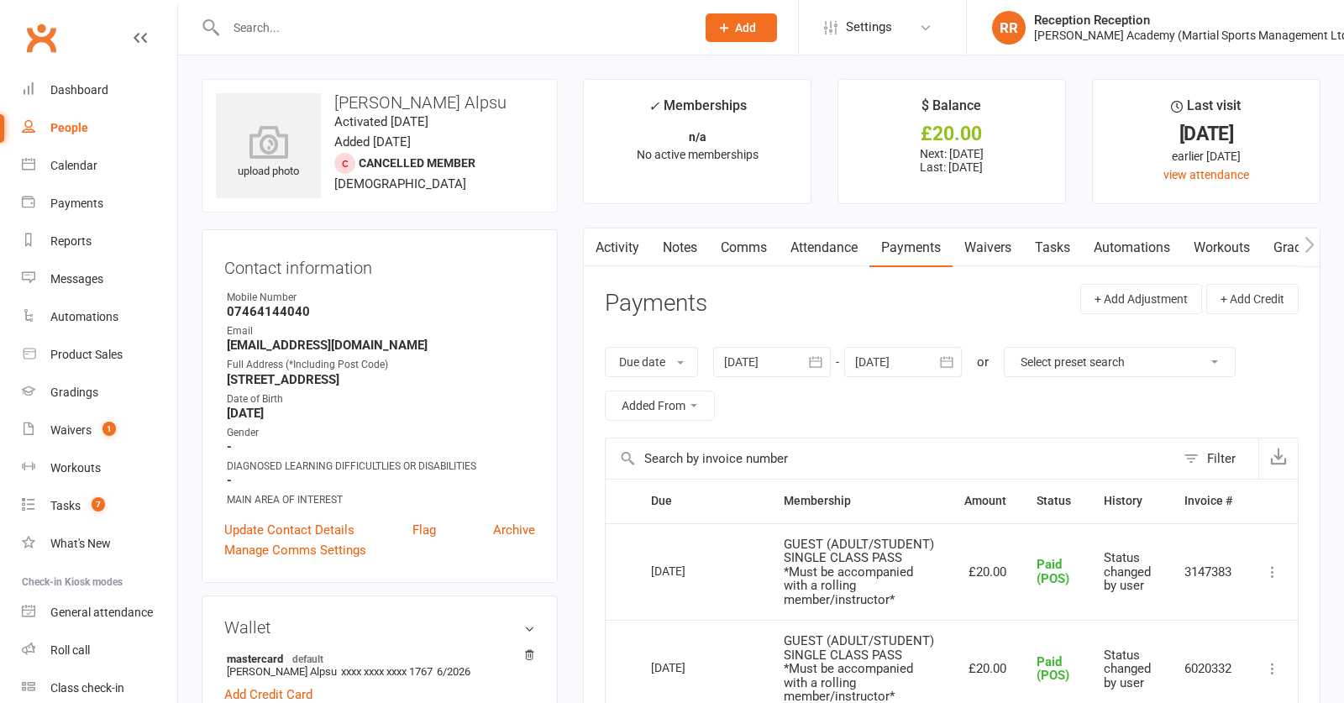
click at [556, 30] on input "text" at bounding box center [452, 28] width 463 height 24
drag, startPoint x: 857, startPoint y: 143, endPoint x: 575, endPoint y: 15, distance: 309.9
click at [849, 137] on li "$ Balance £20.00 Next: 16 Aug 2025 Last: 13 Aug 2025" at bounding box center [952, 141] width 229 height 125
